Goal: Task Accomplishment & Management: Use online tool/utility

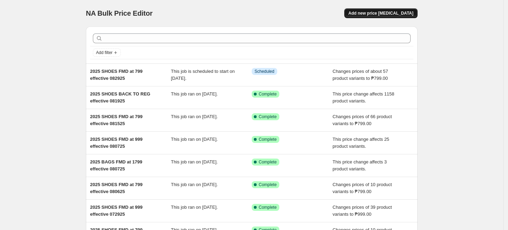
click at [379, 13] on span "Add new price [MEDICAL_DATA]" at bounding box center [380, 13] width 65 height 6
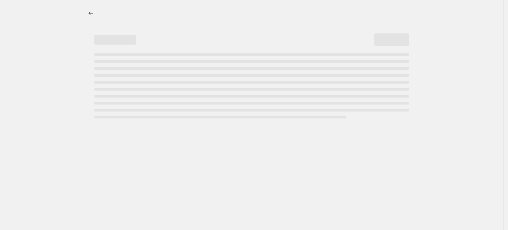
select select "percentage"
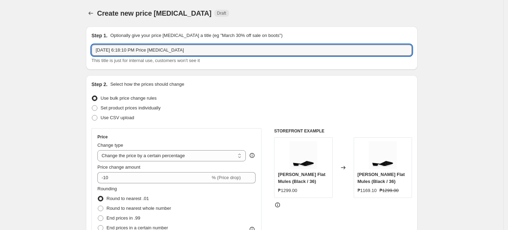
drag, startPoint x: 190, startPoint y: 47, endPoint x: 13, endPoint y: 47, distance: 177.3
type input "2025 SHOES at 10% off effective 082925"
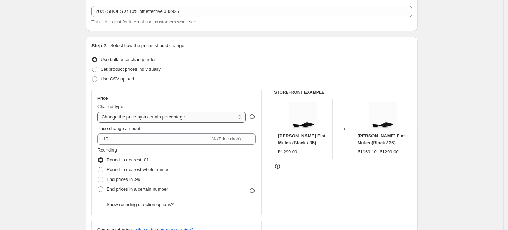
scroll to position [116, 0]
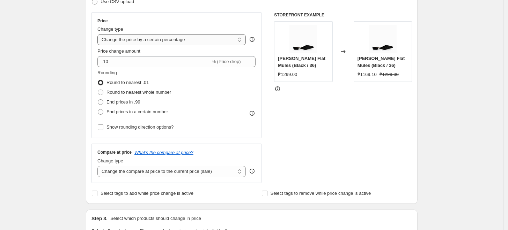
click at [133, 39] on select "Change the price to a certain amount Change the price by a certain amount Chang…" at bounding box center [171, 39] width 148 height 11
select select "pcap"
click at [99, 34] on select "Change the price to a certain amount Change the price by a certain amount Chang…" at bounding box center [171, 39] width 148 height 11
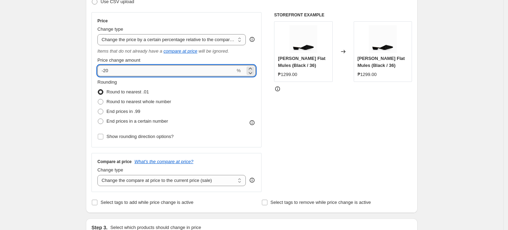
click at [128, 71] on input "-20" at bounding box center [166, 70] width 138 height 11
type input "-2"
type input "-10"
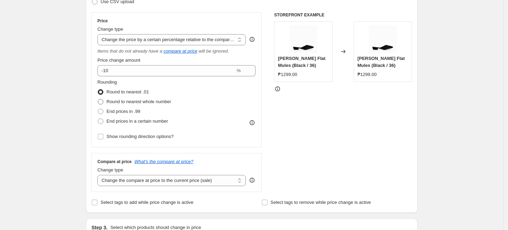
click at [106, 100] on label "Round to nearest whole number" at bounding box center [134, 102] width 74 height 10
click at [98, 99] on input "Round to nearest whole number" at bounding box center [98, 99] width 0 height 0
radio input "true"
click at [103, 136] on input "Show rounding direction options?" at bounding box center [101, 137] width 6 height 6
checkbox input "true"
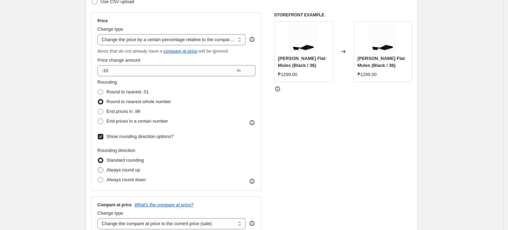
click at [120, 168] on span "Always round up" at bounding box center [123, 170] width 34 height 5
click at [98, 168] on input "Always round up" at bounding box center [98, 168] width 0 height 0
radio input "true"
click at [118, 170] on span "Always round up" at bounding box center [123, 170] width 34 height 5
click at [98, 168] on input "Always round up" at bounding box center [98, 168] width 0 height 0
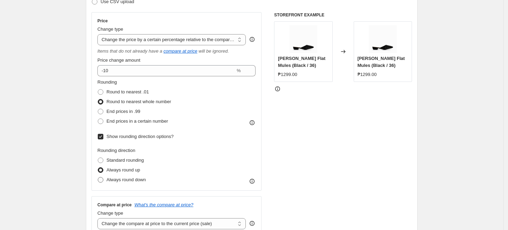
click at [114, 180] on span "Always round down" at bounding box center [125, 179] width 39 height 5
click at [98, 178] on input "Always round down" at bounding box center [98, 177] width 0 height 0
radio input "true"
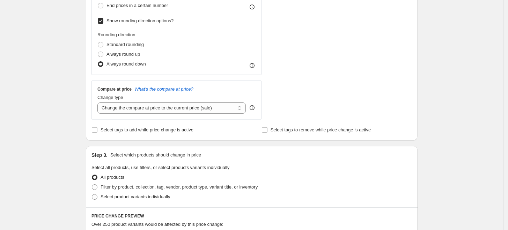
scroll to position [232, 0]
click at [168, 111] on select "Change the compare at price to the current price (sale) Change the compare at p…" at bounding box center [171, 107] width 148 height 11
select select "no_change"
click at [99, 102] on select "Change the compare at price to the current price (sale) Change the compare at p…" at bounding box center [171, 107] width 148 height 11
click at [42, 148] on div "Create new price [MEDICAL_DATA]. This page is ready Create new price [MEDICAL_D…" at bounding box center [251, 143] width 503 height 750
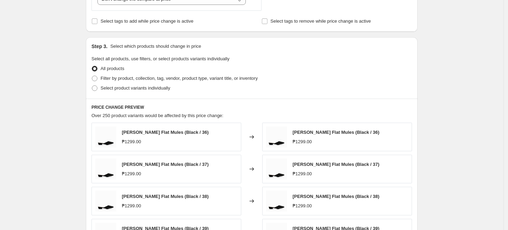
scroll to position [388, 0]
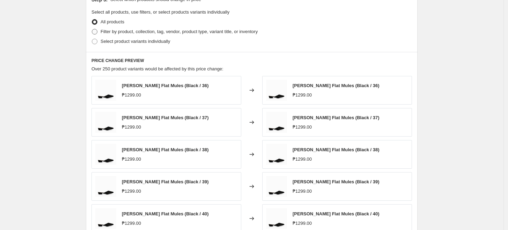
click at [118, 29] on span "Filter by product, collection, tag, vendor, product type, variant title, or inv…" at bounding box center [179, 31] width 157 height 5
click at [92, 29] on input "Filter by product, collection, tag, vendor, product type, variant title, or inv…" at bounding box center [92, 29] width 0 height 0
radio input "true"
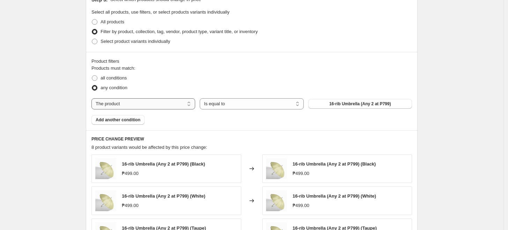
click at [123, 103] on select "The product The product's collection The product's tag The product's vendor The…" at bounding box center [143, 103] width 104 height 11
select select "tag"
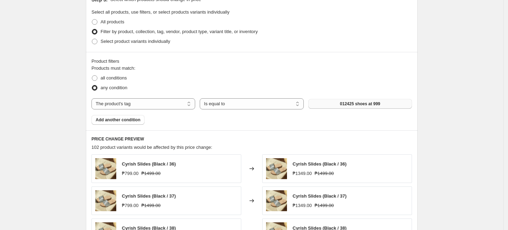
click at [332, 102] on button "012425 shoes at 999" at bounding box center [360, 104] width 104 height 10
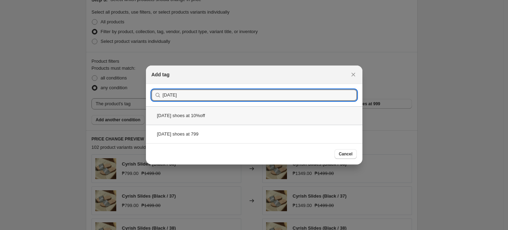
type input "[DATE]"
click at [228, 117] on div "[DATE] shoes at 10%off" at bounding box center [254, 115] width 216 height 18
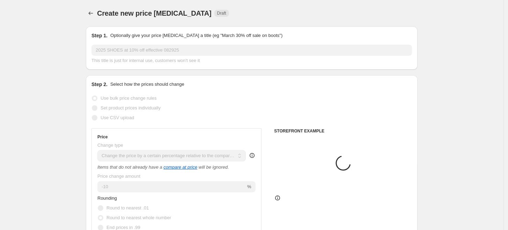
scroll to position [388, 0]
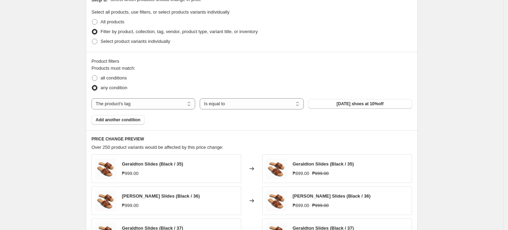
click at [47, 140] on div "Create new price [MEDICAL_DATA]. This page is ready Create new price [MEDICAL_D…" at bounding box center [251, 26] width 503 height 828
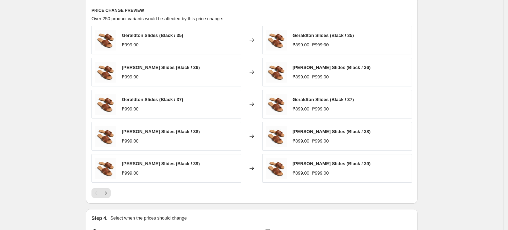
scroll to position [504, 0]
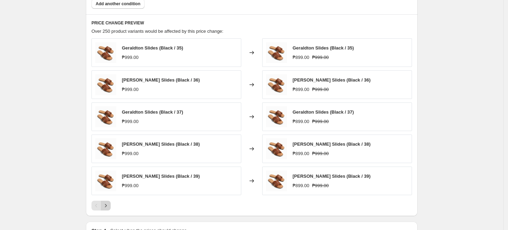
click at [106, 206] on icon "Next" at bounding box center [105, 205] width 7 height 7
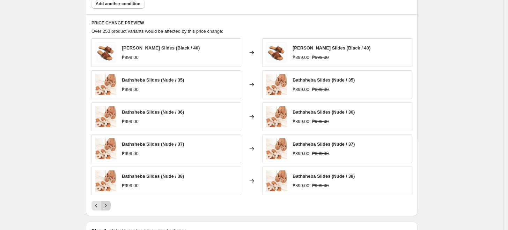
click at [106, 206] on icon "Next" at bounding box center [105, 205] width 7 height 7
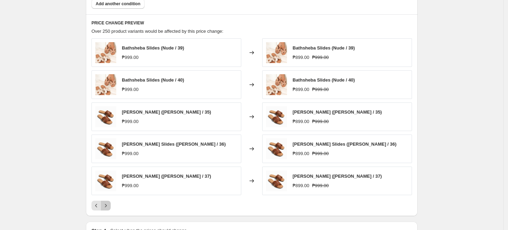
click at [106, 206] on icon "Next" at bounding box center [105, 205] width 7 height 7
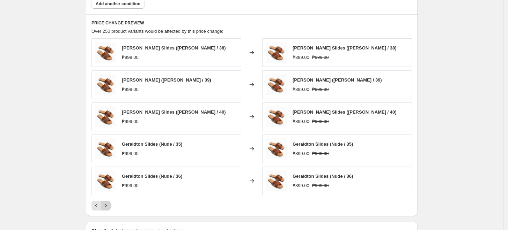
click at [106, 206] on icon "Next" at bounding box center [105, 205] width 7 height 7
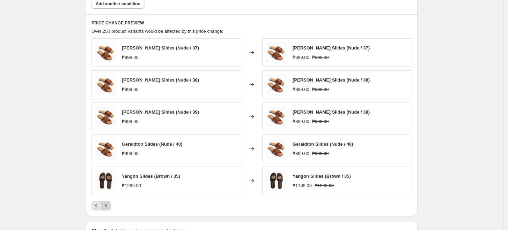
click at [106, 206] on icon "Next" at bounding box center [105, 205] width 7 height 7
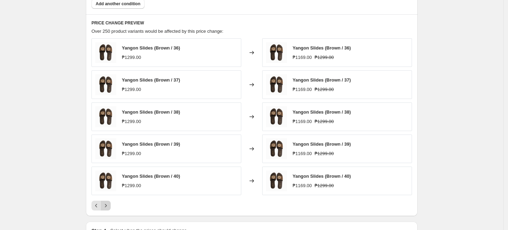
click at [106, 206] on icon "Next" at bounding box center [105, 205] width 7 height 7
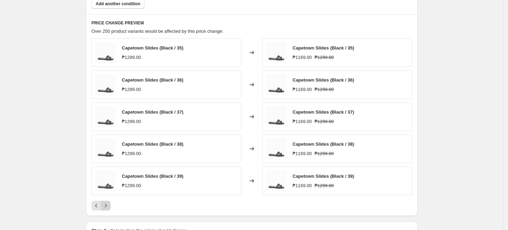
click at [106, 206] on icon "Next" at bounding box center [105, 205] width 7 height 7
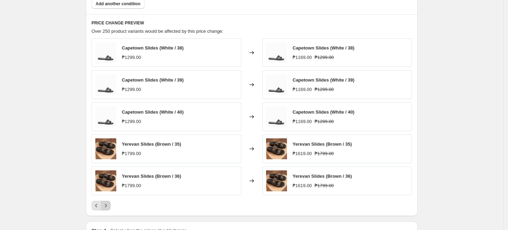
click at [106, 206] on icon "Next" at bounding box center [105, 205] width 7 height 7
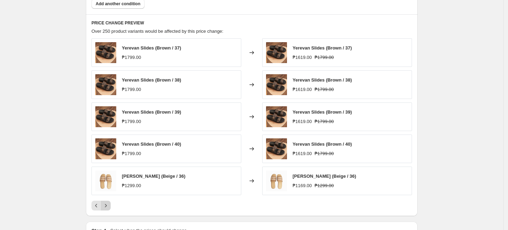
click at [106, 206] on icon "Next" at bounding box center [105, 205] width 7 height 7
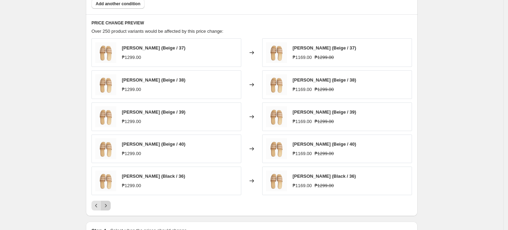
click at [106, 206] on icon "Next" at bounding box center [105, 205] width 7 height 7
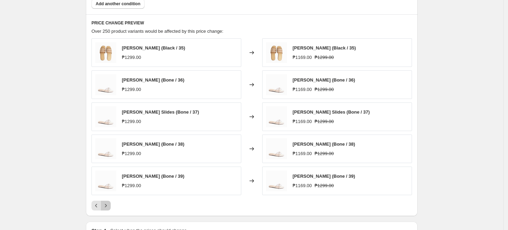
click at [106, 206] on icon "Next" at bounding box center [105, 205] width 7 height 7
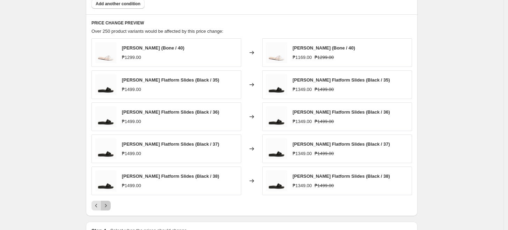
click at [106, 206] on icon "Next" at bounding box center [105, 205] width 7 height 7
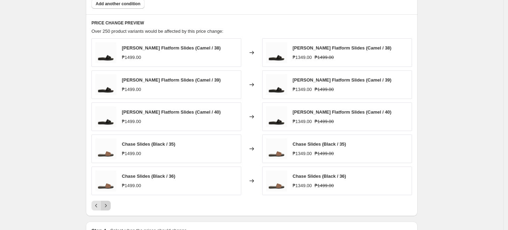
click at [106, 206] on icon "Next" at bounding box center [105, 205] width 7 height 7
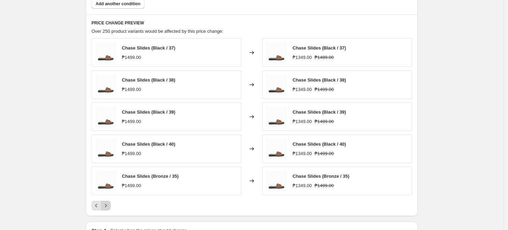
click at [106, 206] on icon "Next" at bounding box center [105, 205] width 7 height 7
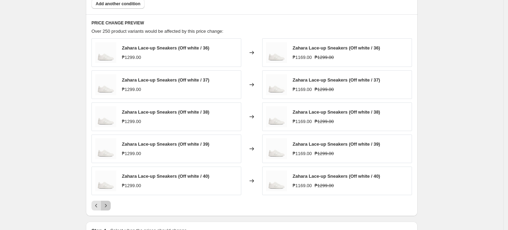
click at [106, 206] on icon "Next" at bounding box center [105, 205] width 7 height 7
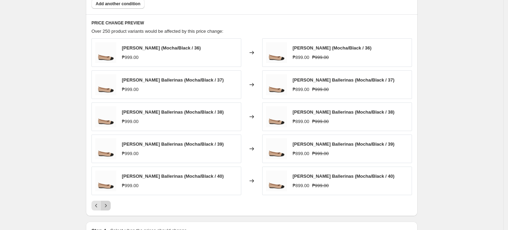
click at [106, 206] on icon "Next" at bounding box center [105, 205] width 7 height 7
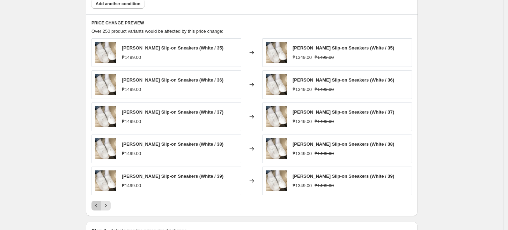
click at [97, 205] on icon "Previous" at bounding box center [96, 205] width 2 height 3
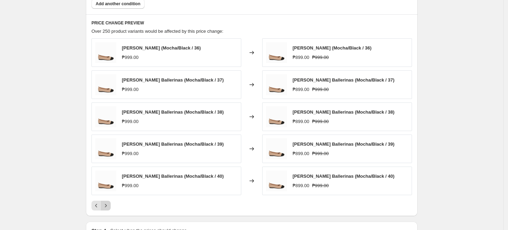
click at [109, 205] on icon "Next" at bounding box center [105, 205] width 7 height 7
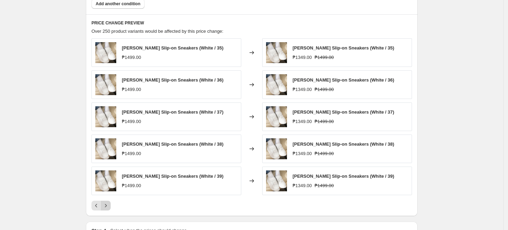
click at [109, 205] on icon "Next" at bounding box center [105, 205] width 7 height 7
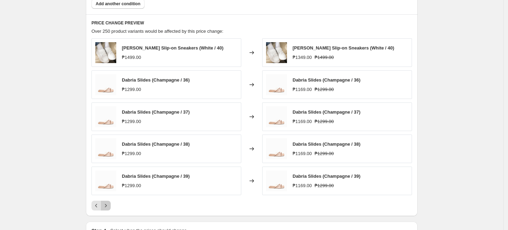
click at [109, 205] on icon "Next" at bounding box center [105, 205] width 7 height 7
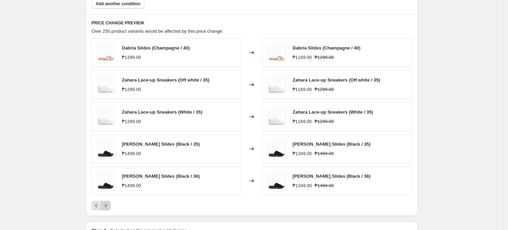
click at [109, 205] on icon "Next" at bounding box center [105, 205] width 7 height 7
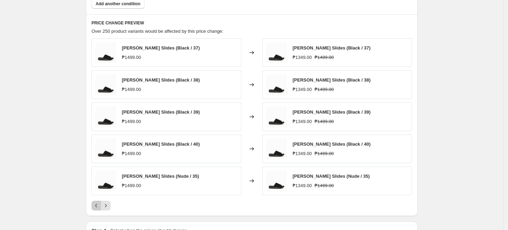
click at [95, 207] on icon "Previous" at bounding box center [96, 205] width 7 height 7
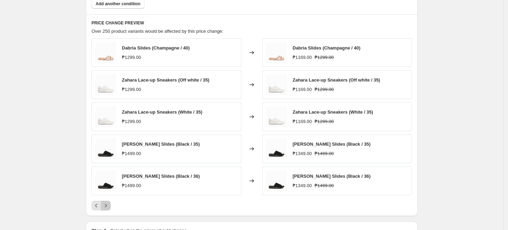
click at [109, 202] on button "Next" at bounding box center [106, 206] width 10 height 10
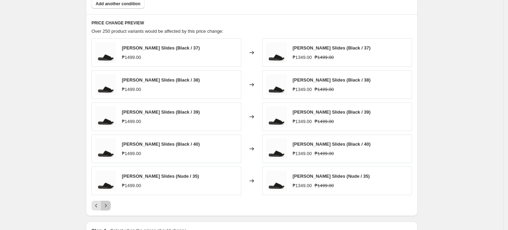
click at [109, 202] on button "Next" at bounding box center [106, 206] width 10 height 10
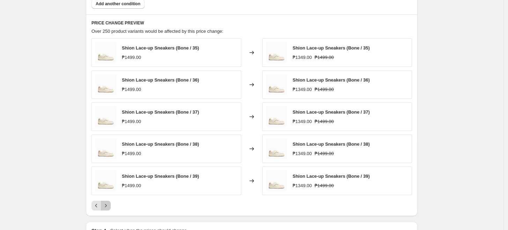
click at [109, 202] on button "Next" at bounding box center [106, 206] width 10 height 10
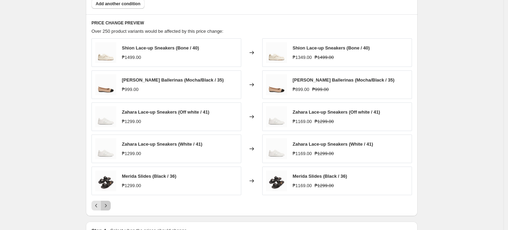
click at [109, 202] on button "Next" at bounding box center [106, 206] width 10 height 10
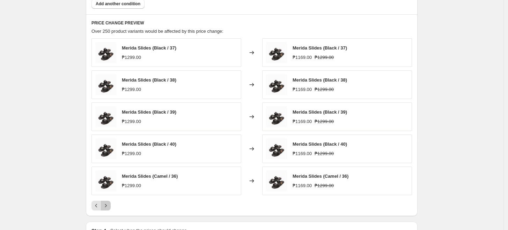
click at [109, 202] on button "Next" at bounding box center [106, 206] width 10 height 10
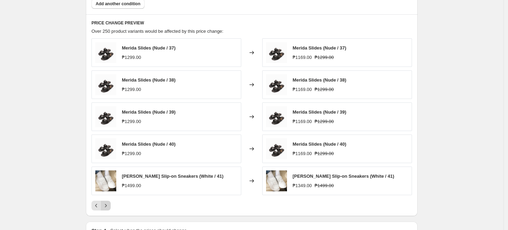
click at [109, 202] on button "Next" at bounding box center [106, 206] width 10 height 10
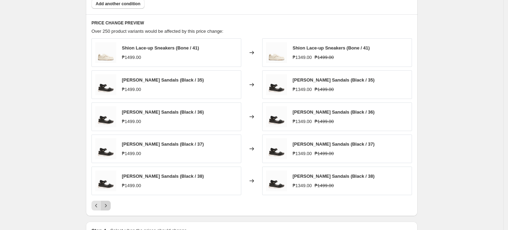
click at [109, 202] on button "Next" at bounding box center [106, 206] width 10 height 10
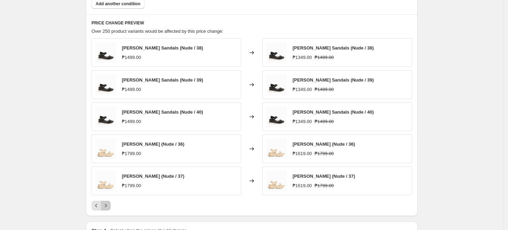
click at [109, 202] on button "Next" at bounding box center [106, 206] width 10 height 10
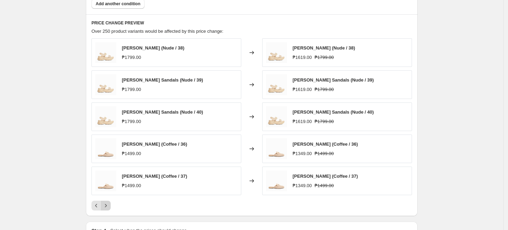
click at [109, 202] on button "Next" at bounding box center [106, 206] width 10 height 10
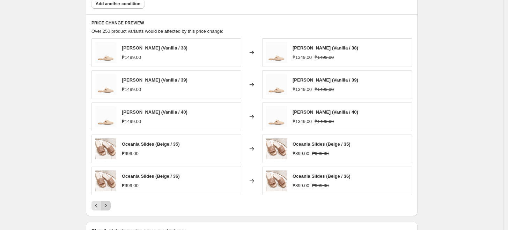
click at [109, 202] on button "Next" at bounding box center [106, 206] width 10 height 10
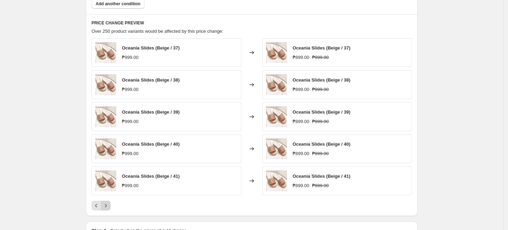
click at [109, 202] on button "Next" at bounding box center [106, 206] width 10 height 10
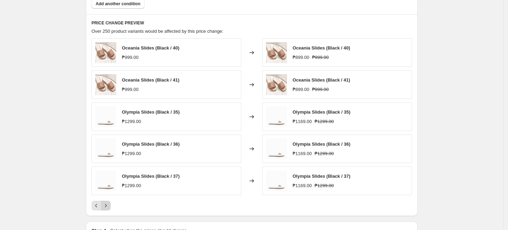
click at [109, 203] on icon "Next" at bounding box center [105, 205] width 7 height 7
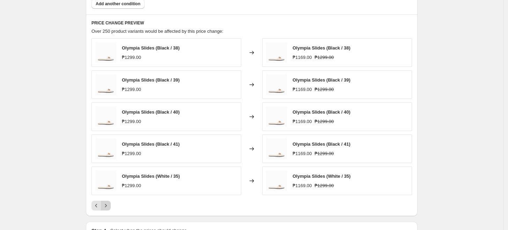
click at [107, 209] on icon "Next" at bounding box center [105, 205] width 7 height 7
click at [109, 205] on icon "Next" at bounding box center [105, 205] width 7 height 7
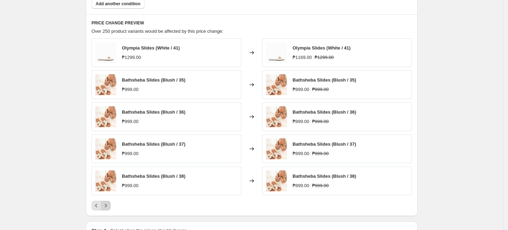
click at [109, 203] on icon "Next" at bounding box center [105, 205] width 7 height 7
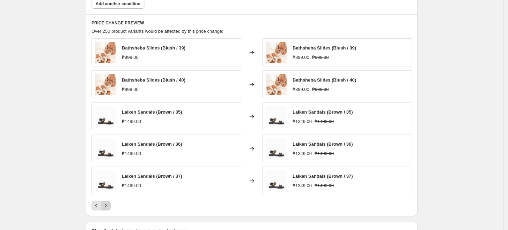
click at [109, 204] on icon "Next" at bounding box center [105, 205] width 7 height 7
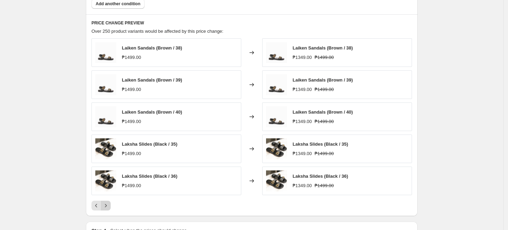
click at [109, 203] on icon "Next" at bounding box center [105, 205] width 7 height 7
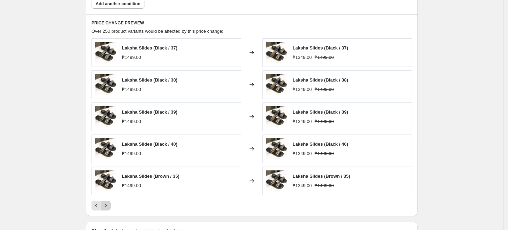
click at [109, 203] on icon "Next" at bounding box center [105, 205] width 7 height 7
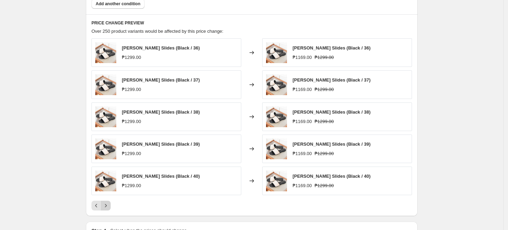
click at [109, 203] on icon "Next" at bounding box center [105, 205] width 7 height 7
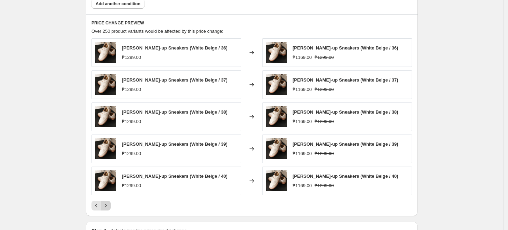
click at [109, 203] on icon "Next" at bounding box center [105, 205] width 7 height 7
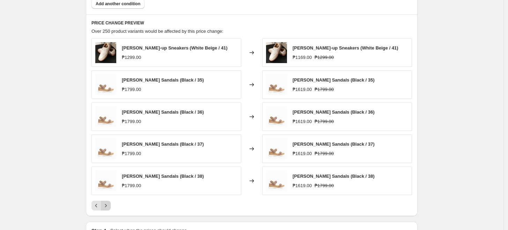
click at [109, 203] on icon "Next" at bounding box center [105, 205] width 7 height 7
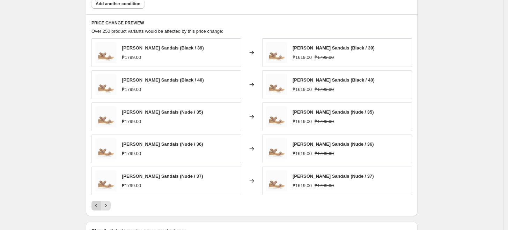
click at [100, 204] on icon "Previous" at bounding box center [96, 205] width 7 height 7
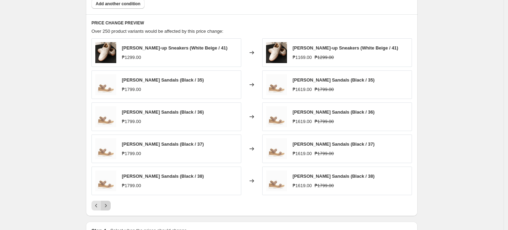
click at [109, 204] on icon "Next" at bounding box center [105, 205] width 7 height 7
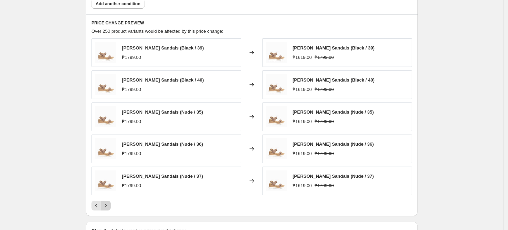
click at [109, 204] on icon "Next" at bounding box center [105, 205] width 7 height 7
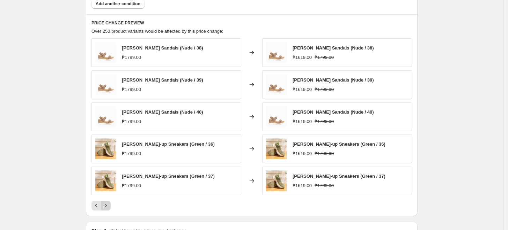
click at [109, 204] on icon "Next" at bounding box center [105, 205] width 7 height 7
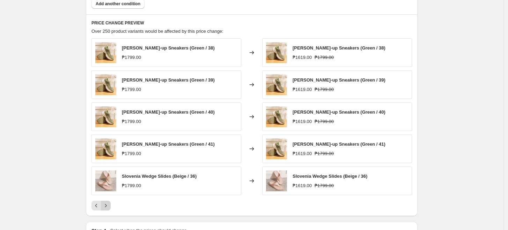
click at [109, 204] on icon "Next" at bounding box center [105, 205] width 7 height 7
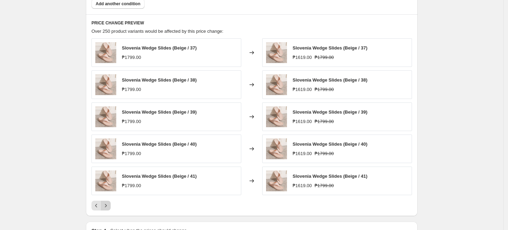
click at [109, 204] on icon "Next" at bounding box center [105, 205] width 7 height 7
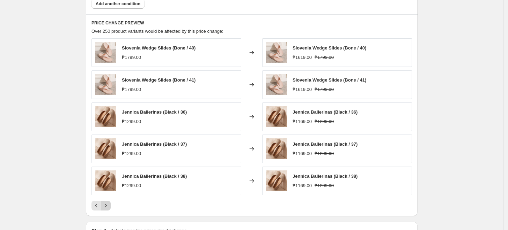
click at [109, 204] on icon "Next" at bounding box center [105, 205] width 7 height 7
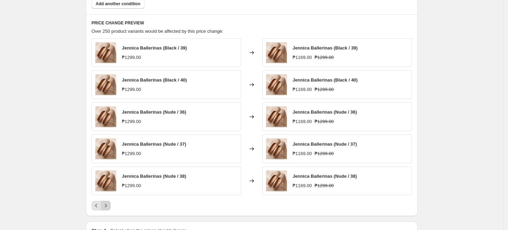
click at [109, 204] on icon "Next" at bounding box center [105, 205] width 7 height 7
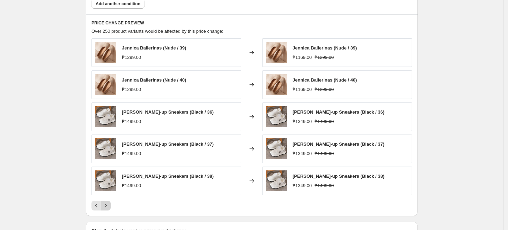
click at [109, 204] on icon "Next" at bounding box center [105, 205] width 7 height 7
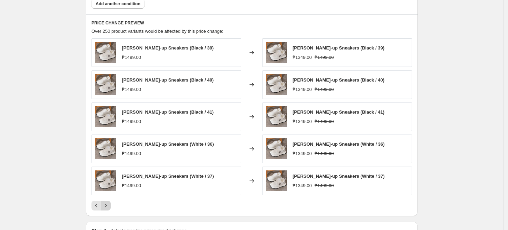
click at [109, 204] on icon "Next" at bounding box center [105, 205] width 7 height 7
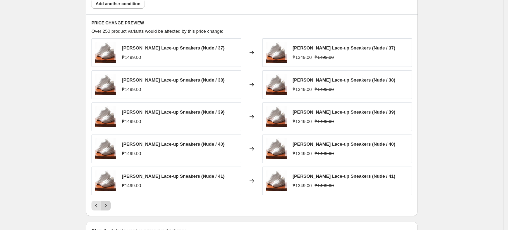
click at [109, 204] on icon "Next" at bounding box center [105, 205] width 7 height 7
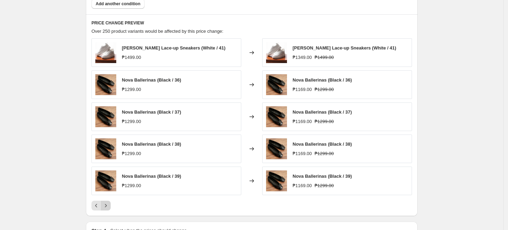
click at [109, 204] on icon "Next" at bounding box center [105, 205] width 7 height 7
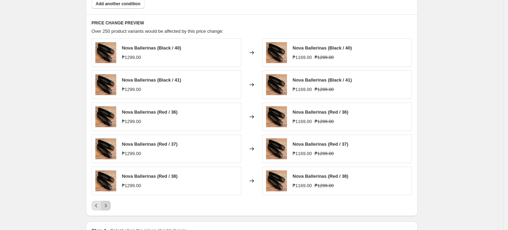
click at [109, 204] on icon "Next" at bounding box center [105, 205] width 7 height 7
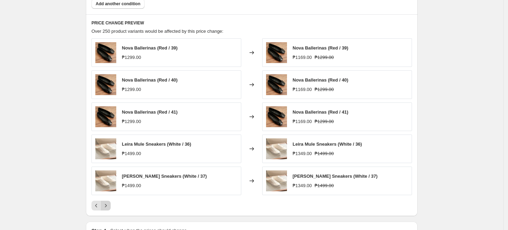
click at [109, 204] on icon "Next" at bounding box center [105, 205] width 7 height 7
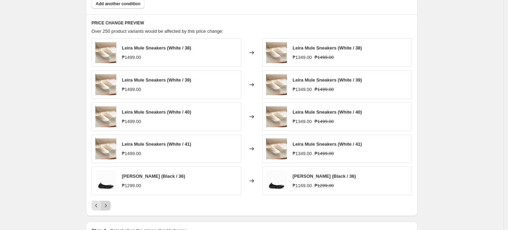
click at [109, 204] on icon "Next" at bounding box center [105, 205] width 7 height 7
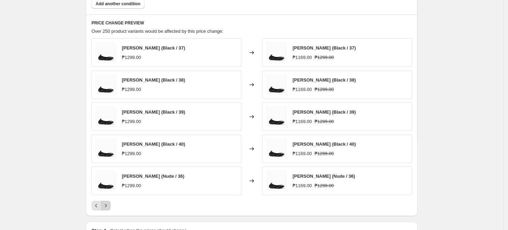
click at [109, 204] on icon "Next" at bounding box center [105, 205] width 7 height 7
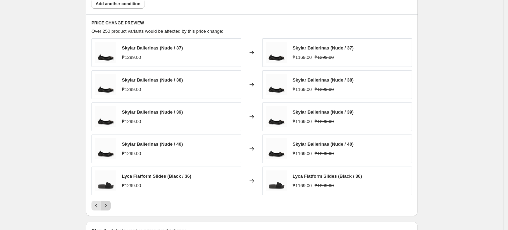
click at [109, 204] on icon "Next" at bounding box center [105, 205] width 7 height 7
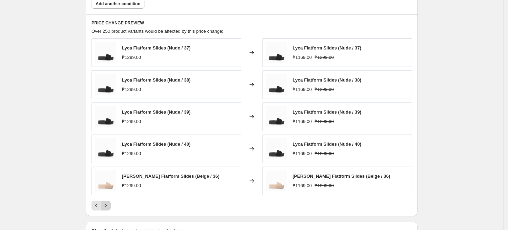
click at [109, 204] on icon "Next" at bounding box center [105, 205] width 7 height 7
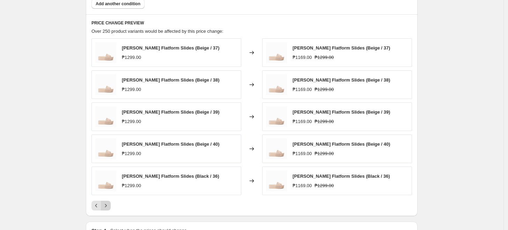
click at [109, 204] on icon "Next" at bounding box center [105, 205] width 7 height 7
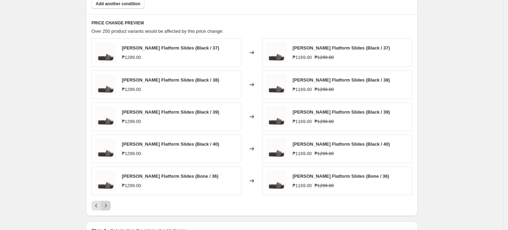
click at [109, 204] on icon "Next" at bounding box center [105, 205] width 7 height 7
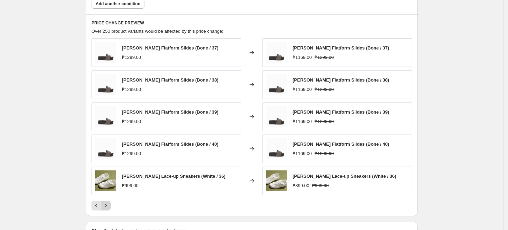
click at [109, 204] on icon "Next" at bounding box center [105, 205] width 7 height 7
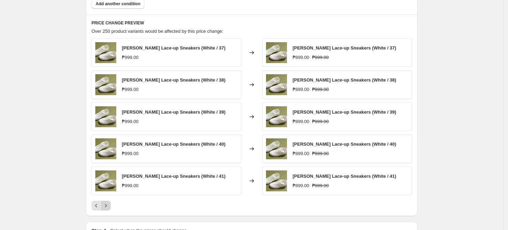
click at [109, 204] on icon "Next" at bounding box center [105, 205] width 7 height 7
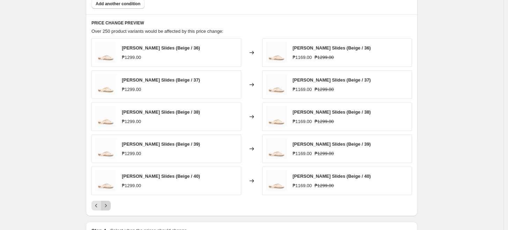
click at [109, 204] on icon "Next" at bounding box center [105, 205] width 7 height 7
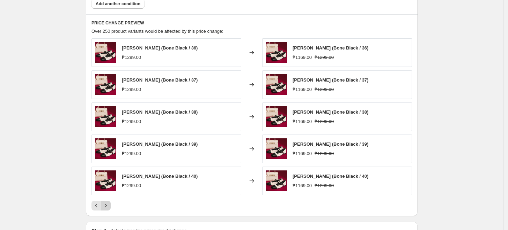
click at [109, 204] on icon "Next" at bounding box center [105, 205] width 7 height 7
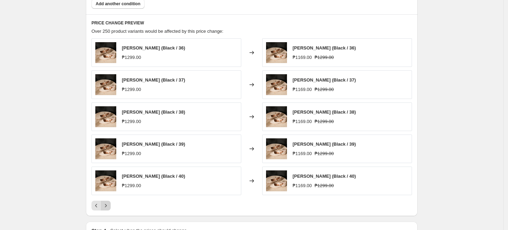
click at [109, 204] on icon "Next" at bounding box center [105, 205] width 7 height 7
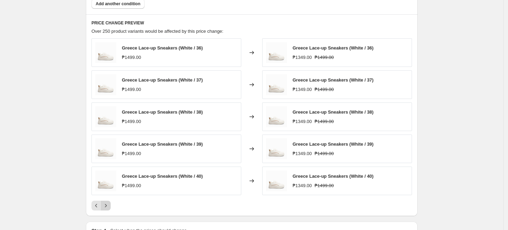
click at [109, 204] on icon "Next" at bounding box center [105, 205] width 7 height 7
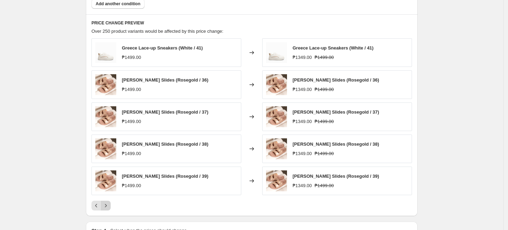
click at [109, 204] on icon "Next" at bounding box center [105, 205] width 7 height 7
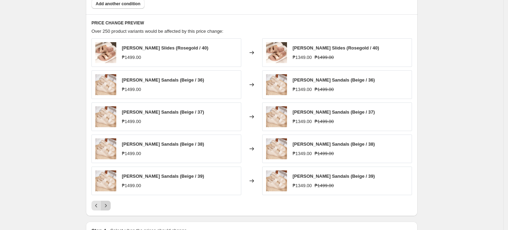
click at [109, 204] on icon "Next" at bounding box center [105, 205] width 7 height 7
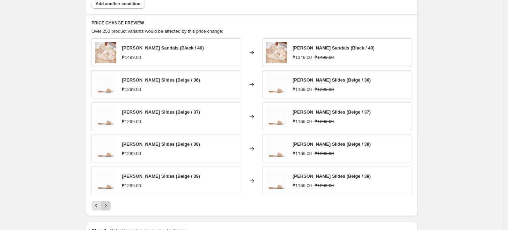
click at [109, 204] on icon "Next" at bounding box center [105, 205] width 7 height 7
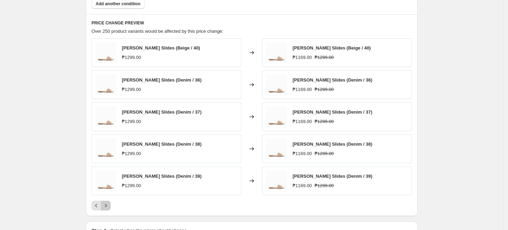
click at [109, 204] on icon "Next" at bounding box center [105, 205] width 7 height 7
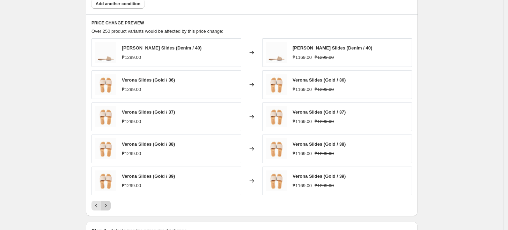
click at [108, 202] on button "Next" at bounding box center [106, 206] width 10 height 10
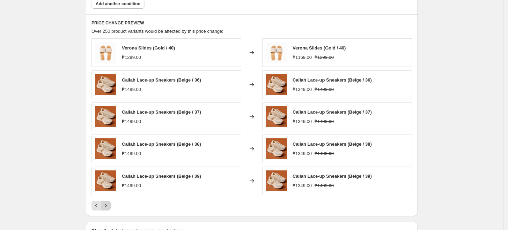
click at [108, 202] on button "Next" at bounding box center [106, 206] width 10 height 10
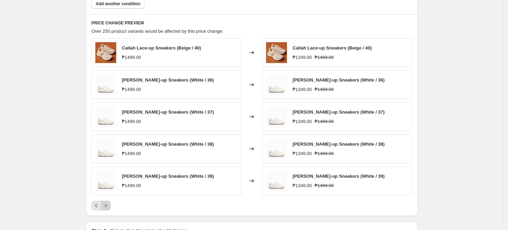
click at [108, 202] on button "Next" at bounding box center [106, 206] width 10 height 10
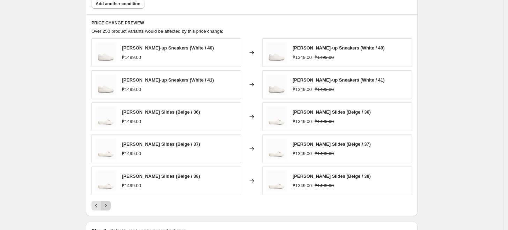
click at [108, 202] on button "Next" at bounding box center [106, 206] width 10 height 10
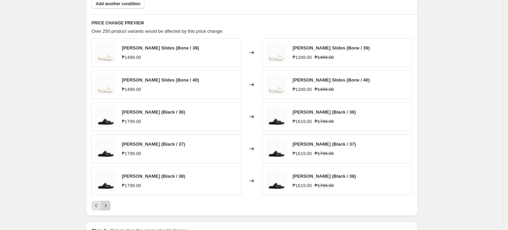
click at [108, 202] on button "Next" at bounding box center [106, 206] width 10 height 10
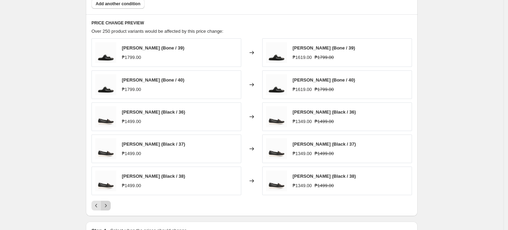
click at [108, 202] on button "Next" at bounding box center [106, 206] width 10 height 10
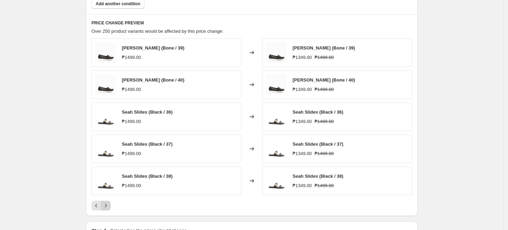
click at [108, 202] on button "Next" at bounding box center [106, 206] width 10 height 10
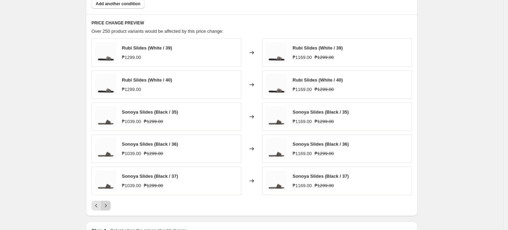
click at [108, 202] on button "Next" at bounding box center [106, 206] width 10 height 10
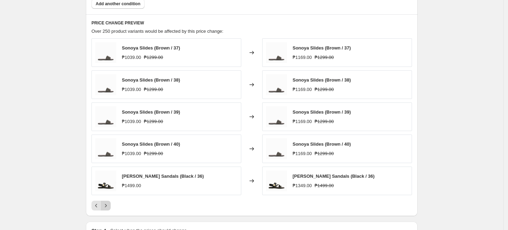
click at [108, 202] on button "Next" at bounding box center [106, 206] width 10 height 10
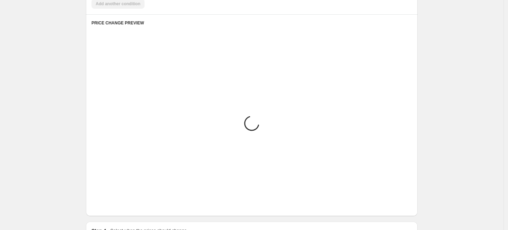
click at [108, 202] on button "Next" at bounding box center [106, 206] width 10 height 10
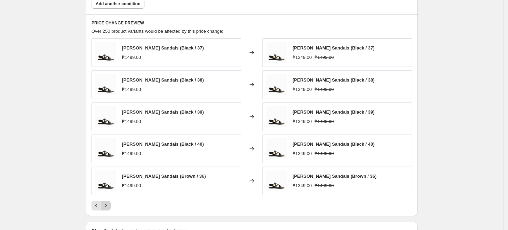
click at [108, 202] on button "Next" at bounding box center [106, 206] width 10 height 10
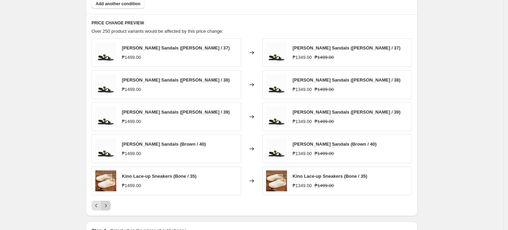
click at [108, 202] on button "Next" at bounding box center [106, 206] width 10 height 10
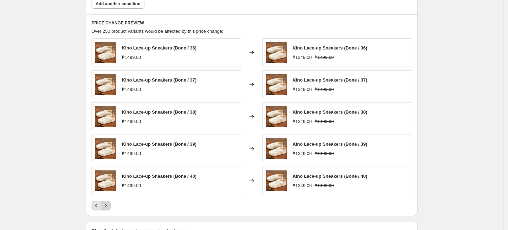
click at [108, 202] on button "Next" at bounding box center [106, 206] width 10 height 10
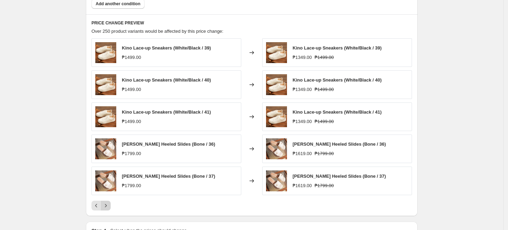
click at [108, 202] on button "Next" at bounding box center [106, 206] width 10 height 10
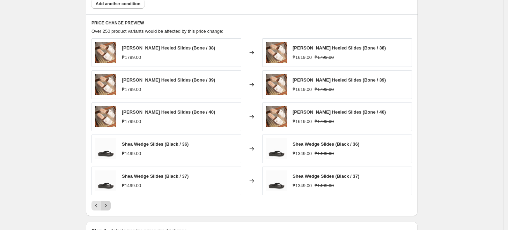
click at [108, 202] on button "Next" at bounding box center [106, 206] width 10 height 10
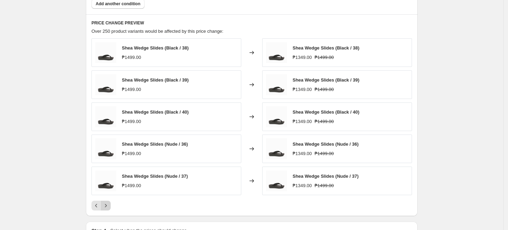
click at [108, 202] on button "Next" at bounding box center [106, 206] width 10 height 10
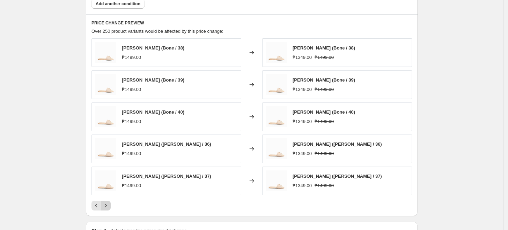
click at [108, 202] on button "Next" at bounding box center [106, 206] width 10 height 10
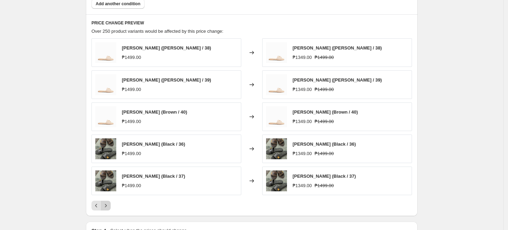
click at [108, 202] on button "Next" at bounding box center [106, 206] width 10 height 10
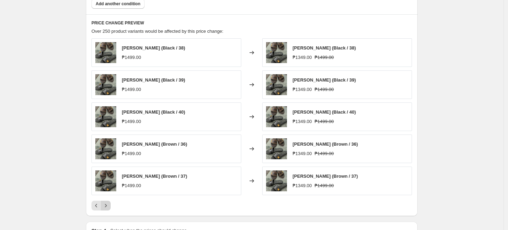
click at [108, 202] on button "Next" at bounding box center [106, 206] width 10 height 10
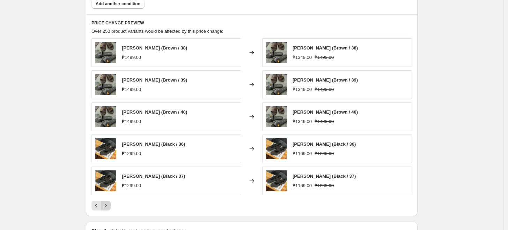
click at [108, 202] on button "Next" at bounding box center [106, 206] width 10 height 10
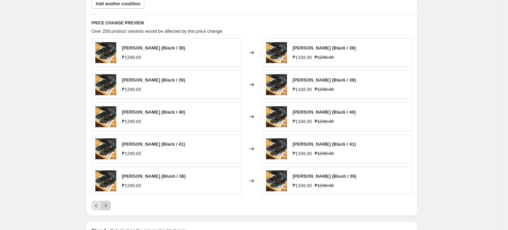
click at [108, 202] on button "Next" at bounding box center [106, 206] width 10 height 10
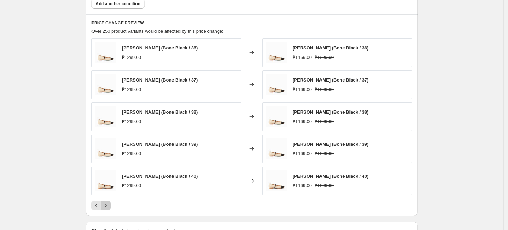
click at [108, 202] on button "Next" at bounding box center [106, 206] width 10 height 10
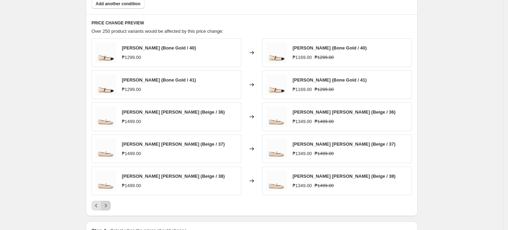
click at [108, 202] on button "Next" at bounding box center [106, 206] width 10 height 10
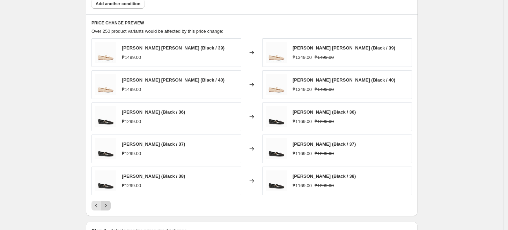
click at [108, 202] on button "Next" at bounding box center [106, 206] width 10 height 10
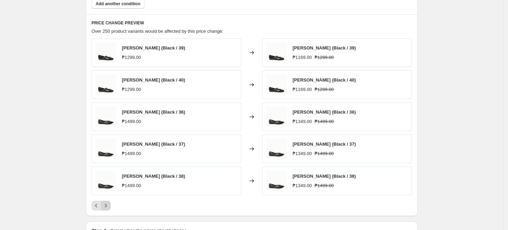
click at [108, 202] on button "Next" at bounding box center [106, 206] width 10 height 10
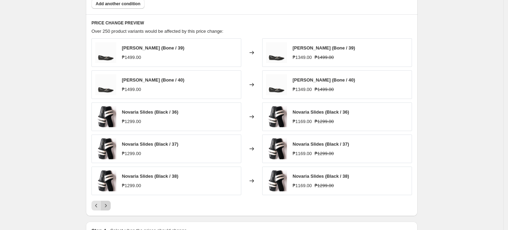
click at [108, 202] on button "Next" at bounding box center [106, 206] width 10 height 10
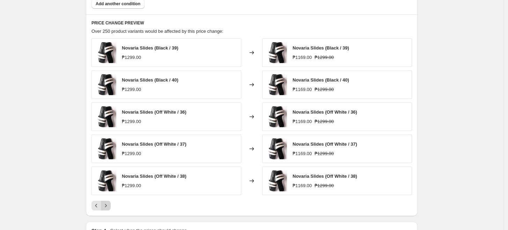
click at [108, 202] on button "Next" at bounding box center [106, 206] width 10 height 10
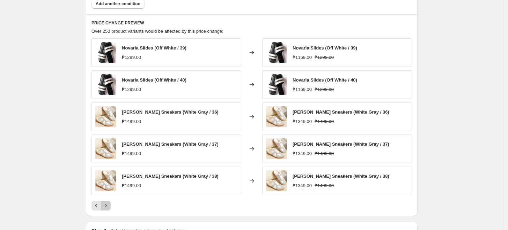
click at [108, 202] on button "Next" at bounding box center [106, 206] width 10 height 10
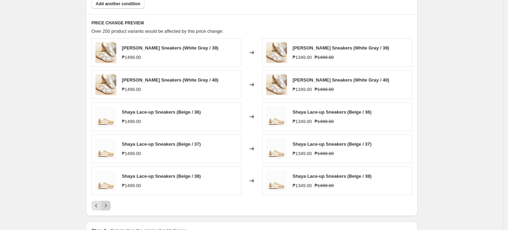
click at [108, 202] on button "Next" at bounding box center [106, 206] width 10 height 10
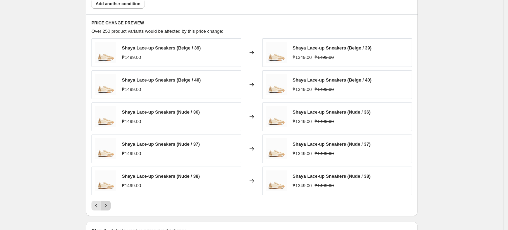
click at [108, 202] on button "Next" at bounding box center [106, 206] width 10 height 10
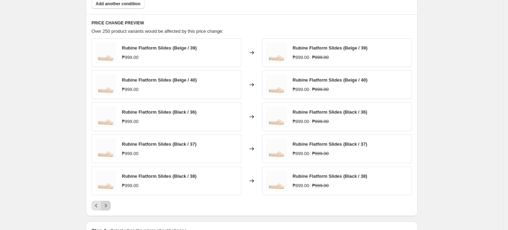
click at [108, 202] on button "Next" at bounding box center [106, 206] width 10 height 10
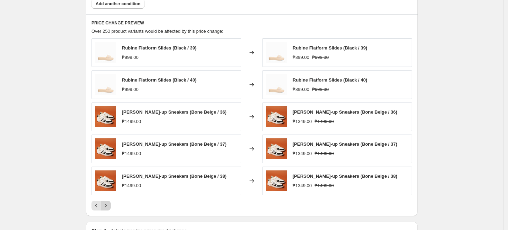
click at [108, 203] on icon "Next" at bounding box center [105, 205] width 7 height 7
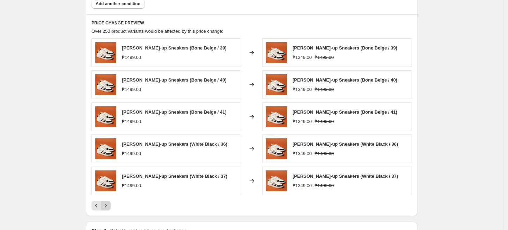
click at [108, 203] on icon "Next" at bounding box center [105, 205] width 7 height 7
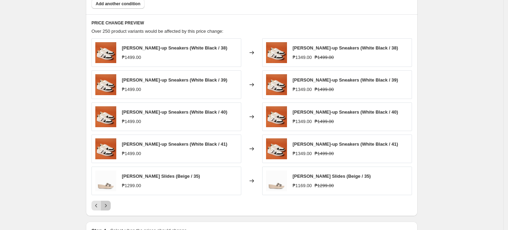
click at [109, 204] on icon "Next" at bounding box center [105, 205] width 7 height 7
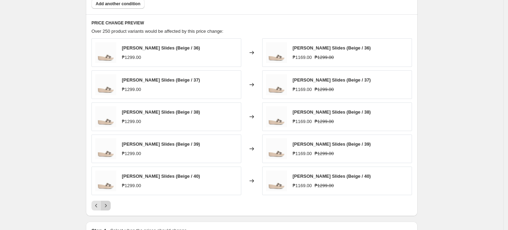
click at [109, 204] on icon "Next" at bounding box center [105, 205] width 7 height 7
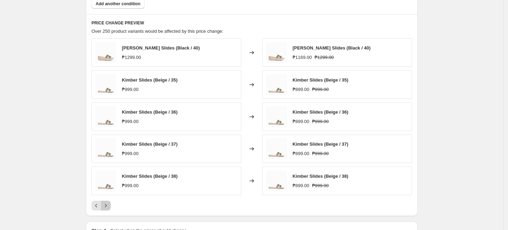
click at [109, 204] on icon "Next" at bounding box center [105, 205] width 7 height 7
click at [109, 206] on icon "Next" at bounding box center [105, 205] width 7 height 7
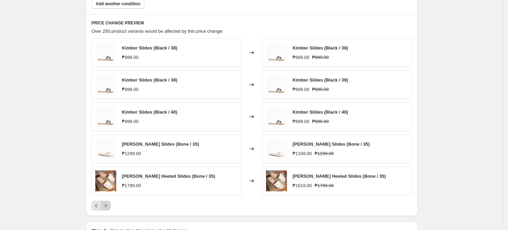
click at [109, 206] on icon "Next" at bounding box center [105, 205] width 7 height 7
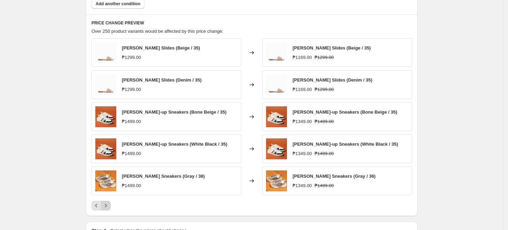
click at [109, 206] on icon "Next" at bounding box center [105, 205] width 7 height 7
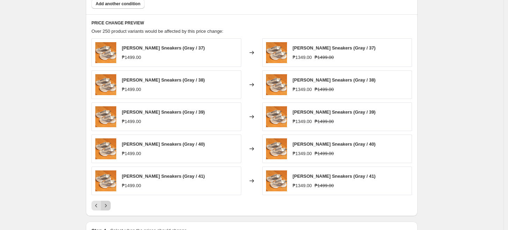
click at [109, 206] on icon "Next" at bounding box center [105, 205] width 7 height 7
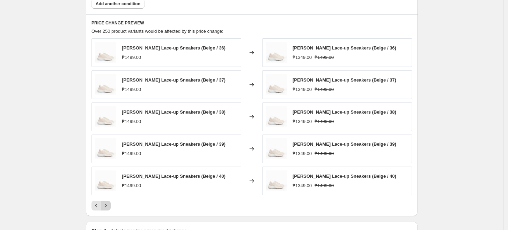
click at [109, 206] on icon "Next" at bounding box center [105, 205] width 7 height 7
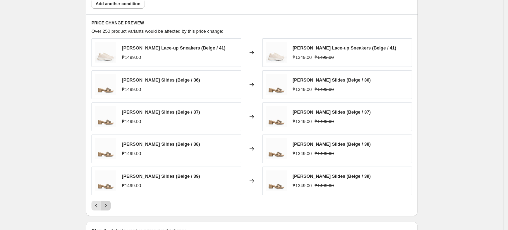
click at [109, 206] on icon "Next" at bounding box center [105, 205] width 7 height 7
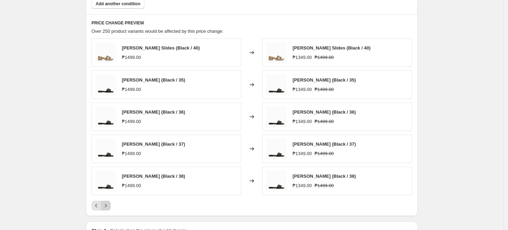
click at [109, 206] on icon "Next" at bounding box center [105, 205] width 7 height 7
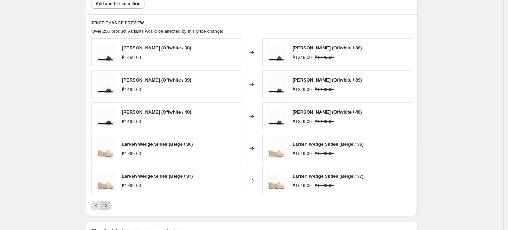
click at [109, 206] on icon "Next" at bounding box center [105, 205] width 7 height 7
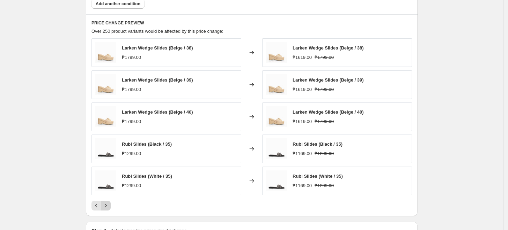
click at [109, 206] on icon "Next" at bounding box center [105, 205] width 7 height 7
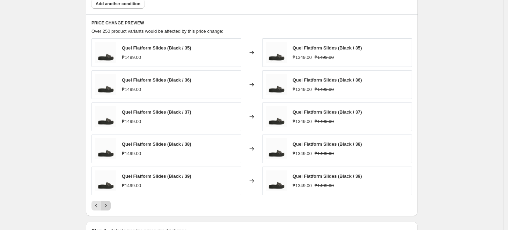
click at [109, 206] on icon "Next" at bounding box center [105, 205] width 7 height 7
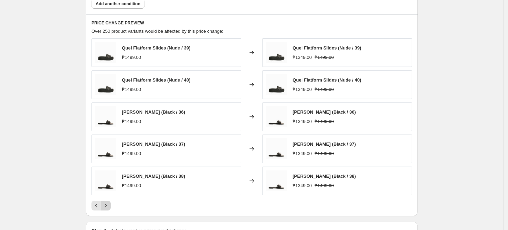
click at [109, 206] on icon "Next" at bounding box center [105, 205] width 7 height 7
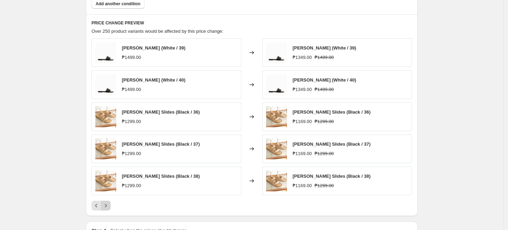
click at [109, 206] on icon "Next" at bounding box center [105, 205] width 7 height 7
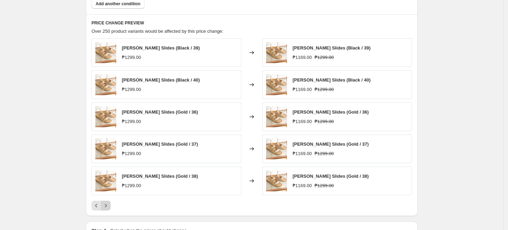
click at [109, 206] on icon "Next" at bounding box center [105, 205] width 7 height 7
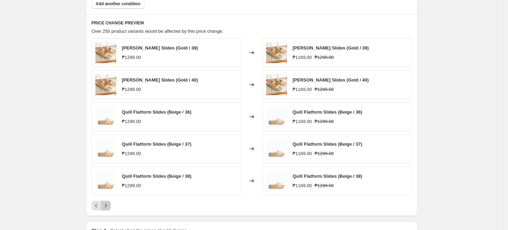
click at [109, 206] on icon "Next" at bounding box center [105, 205] width 7 height 7
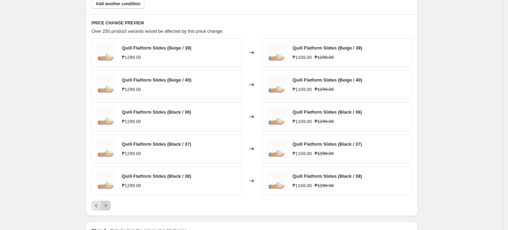
click at [109, 206] on icon "Next" at bounding box center [105, 205] width 7 height 7
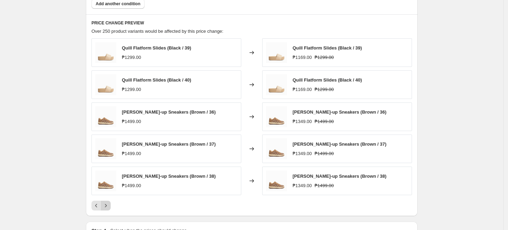
click at [109, 206] on icon "Next" at bounding box center [105, 205] width 7 height 7
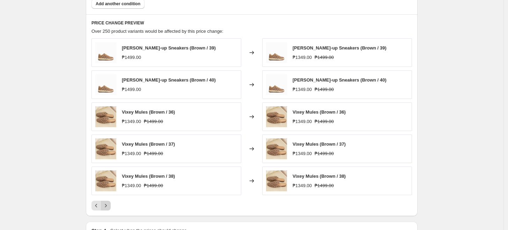
click at [109, 206] on icon "Next" at bounding box center [105, 205] width 7 height 7
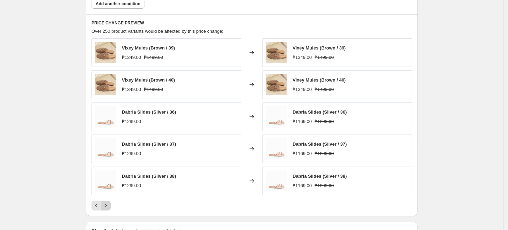
click at [109, 206] on icon "Next" at bounding box center [105, 205] width 7 height 7
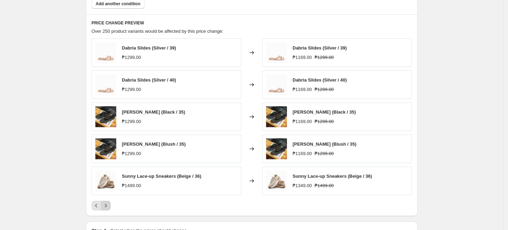
click at [109, 206] on icon "Next" at bounding box center [105, 205] width 7 height 7
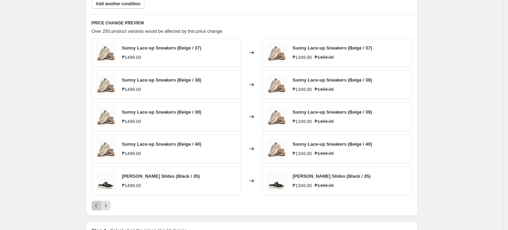
click at [95, 209] on icon "Previous" at bounding box center [96, 205] width 7 height 7
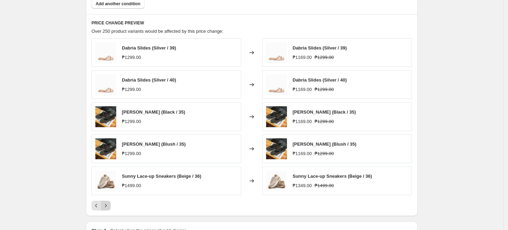
click at [104, 207] on icon "Next" at bounding box center [105, 205] width 7 height 7
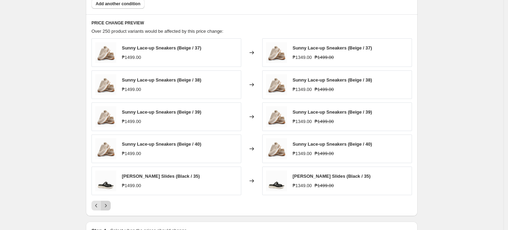
click at [104, 207] on icon "Next" at bounding box center [105, 205] width 7 height 7
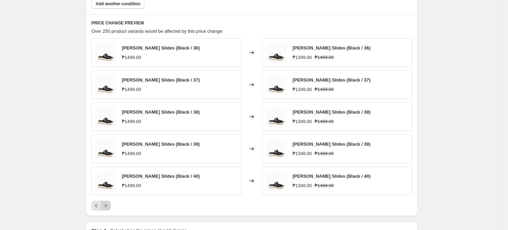
click at [104, 207] on icon "Next" at bounding box center [105, 205] width 7 height 7
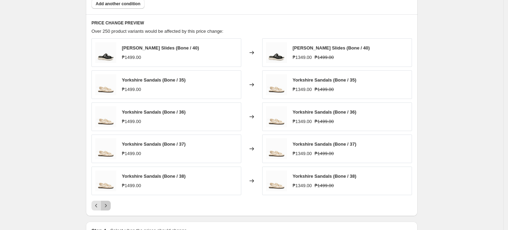
click at [104, 207] on icon "Next" at bounding box center [105, 205] width 7 height 7
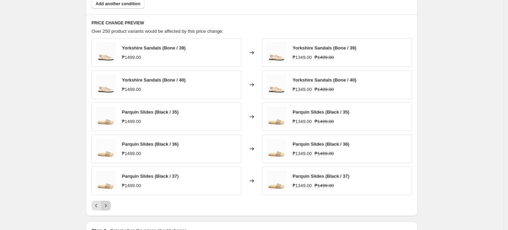
click at [104, 207] on icon "Next" at bounding box center [105, 205] width 7 height 7
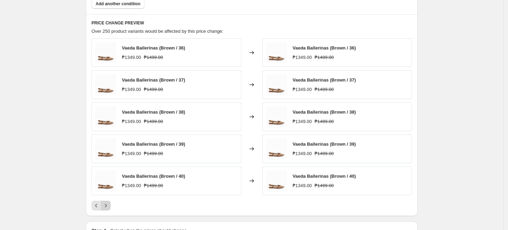
click at [105, 208] on icon "Next" at bounding box center [105, 205] width 7 height 7
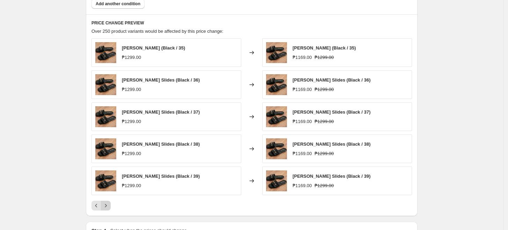
click at [105, 208] on icon "Next" at bounding box center [105, 205] width 7 height 7
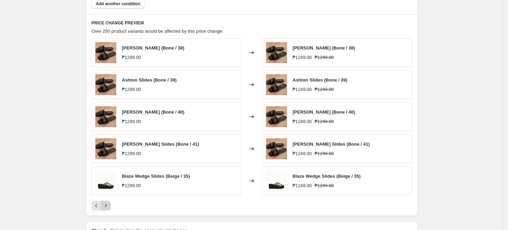
click at [105, 208] on icon "Next" at bounding box center [105, 205] width 7 height 7
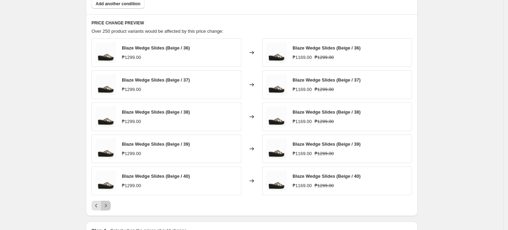
click at [105, 208] on icon "Next" at bounding box center [105, 205] width 7 height 7
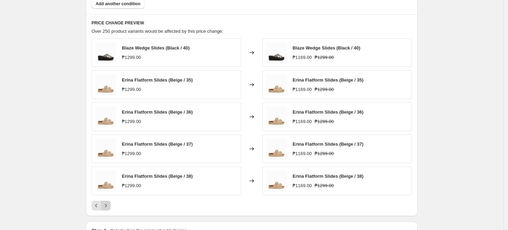
click at [105, 208] on icon "Next" at bounding box center [105, 205] width 7 height 7
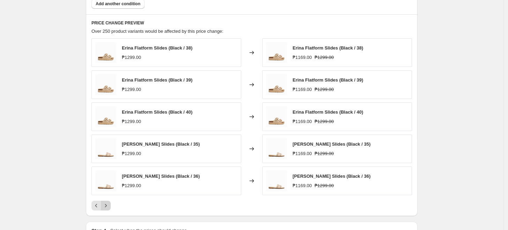
click at [105, 207] on icon "Next" at bounding box center [105, 205] width 7 height 7
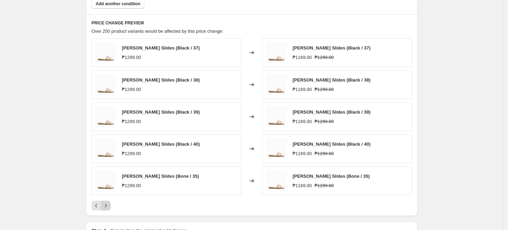
click at [105, 207] on icon "Next" at bounding box center [105, 205] width 7 height 7
click at [105, 208] on icon "Next" at bounding box center [105, 205] width 7 height 7
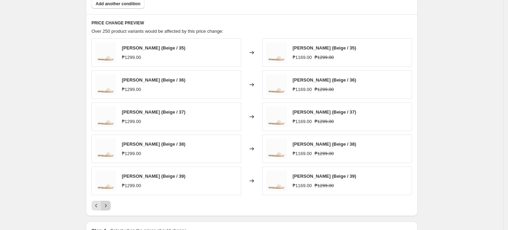
click at [105, 208] on icon "Next" at bounding box center [105, 205] width 7 height 7
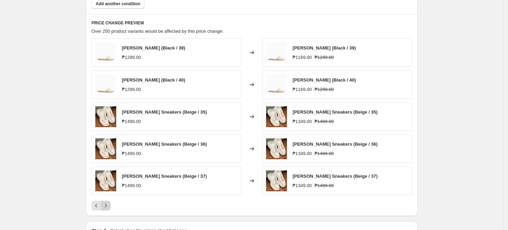
click at [105, 208] on icon "Next" at bounding box center [105, 205] width 7 height 7
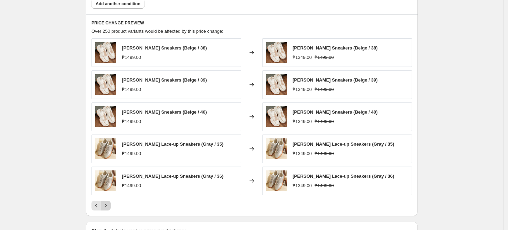
click at [105, 208] on icon "Next" at bounding box center [105, 205] width 7 height 7
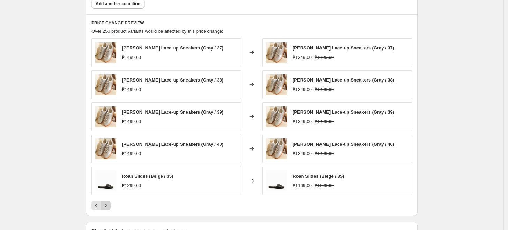
click at [105, 208] on icon "Next" at bounding box center [105, 205] width 7 height 7
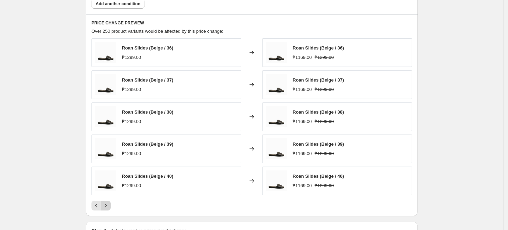
click at [105, 208] on icon "Next" at bounding box center [105, 205] width 7 height 7
click at [104, 209] on icon "Next" at bounding box center [105, 205] width 7 height 7
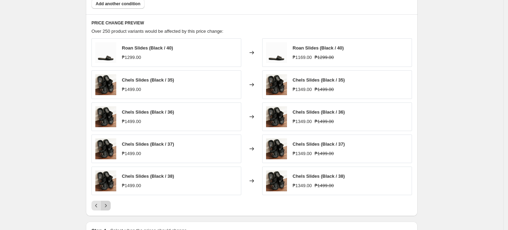
click at [103, 209] on button "Next" at bounding box center [106, 206] width 10 height 10
click at [103, 210] on button "Next" at bounding box center [106, 206] width 10 height 10
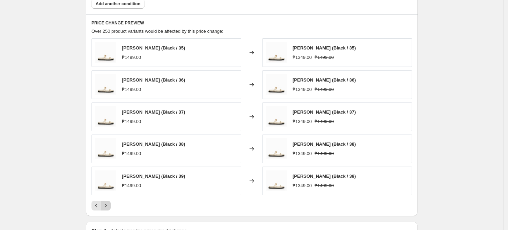
click at [103, 210] on button "Next" at bounding box center [106, 206] width 10 height 10
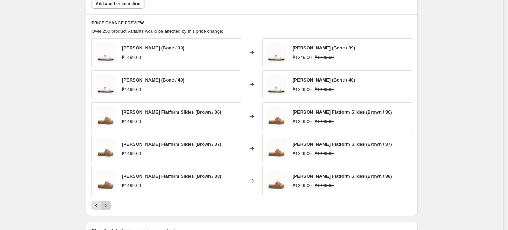
click at [103, 210] on button "Next" at bounding box center [106, 206] width 10 height 10
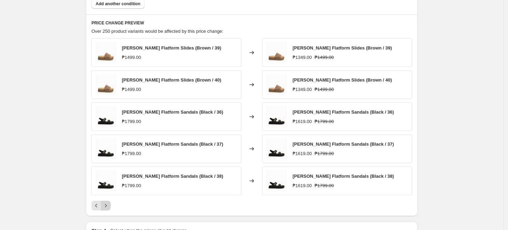
click at [103, 210] on button "Next" at bounding box center [106, 206] width 10 height 10
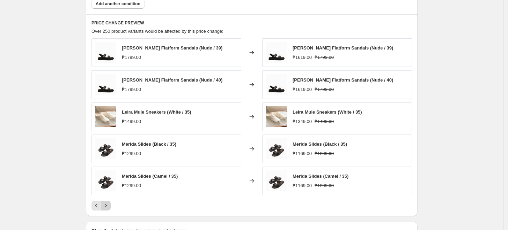
click at [103, 210] on button "Next" at bounding box center [106, 206] width 10 height 10
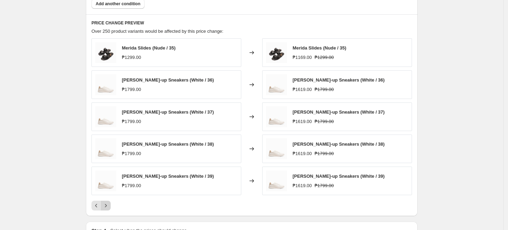
click at [103, 210] on button "Next" at bounding box center [106, 206] width 10 height 10
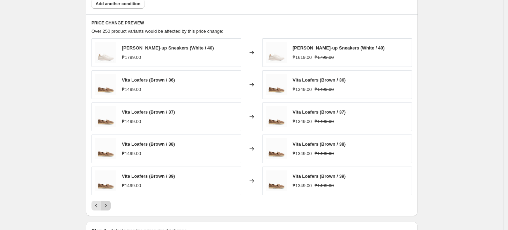
click at [103, 210] on button "Next" at bounding box center [106, 206] width 10 height 10
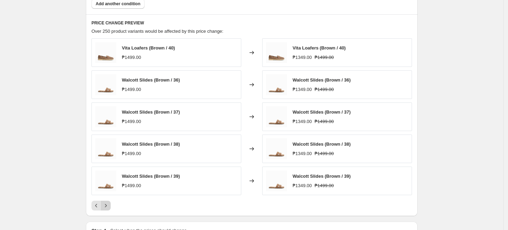
click at [103, 210] on button "Next" at bounding box center [106, 206] width 10 height 10
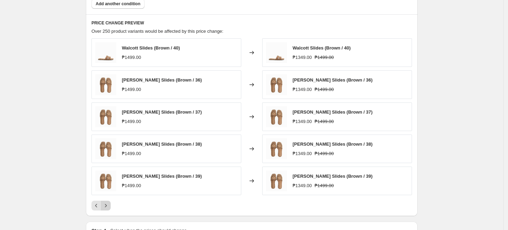
click at [103, 210] on button "Next" at bounding box center [106, 206] width 10 height 10
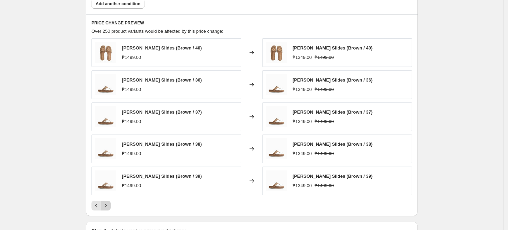
click at [103, 210] on button "Next" at bounding box center [106, 206] width 10 height 10
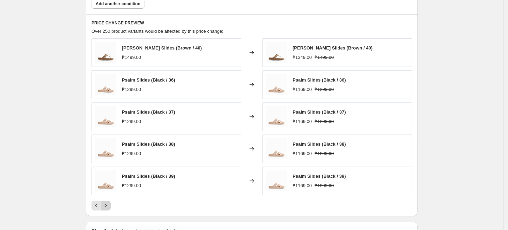
click at [106, 206] on icon "Next" at bounding box center [105, 205] width 7 height 7
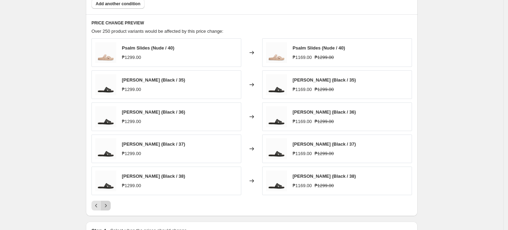
click at [106, 206] on icon "Next" at bounding box center [105, 205] width 7 height 7
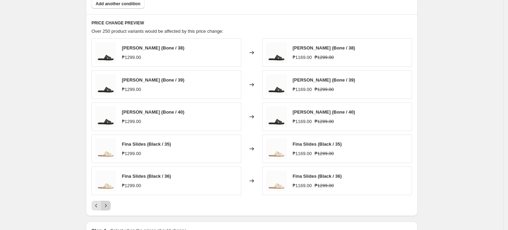
click at [106, 206] on icon "Next" at bounding box center [105, 205] width 7 height 7
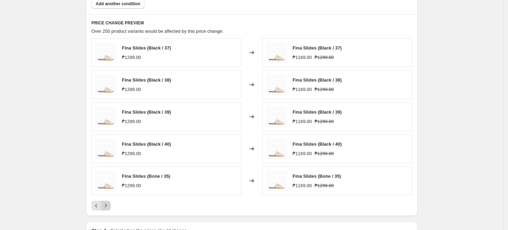
click at [106, 206] on icon "Next" at bounding box center [105, 205] width 7 height 7
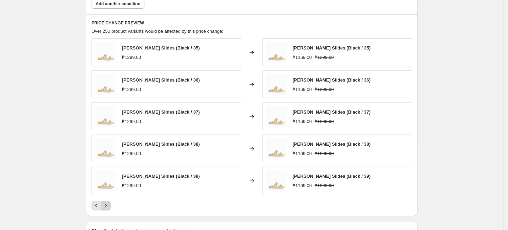
click at [106, 206] on icon "Next" at bounding box center [105, 205] width 7 height 7
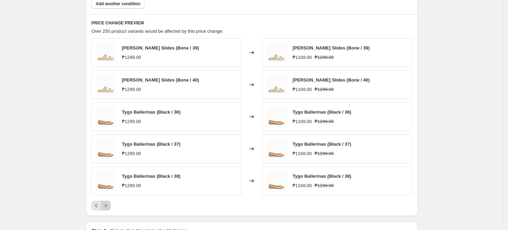
click at [106, 206] on icon "Next" at bounding box center [105, 205] width 7 height 7
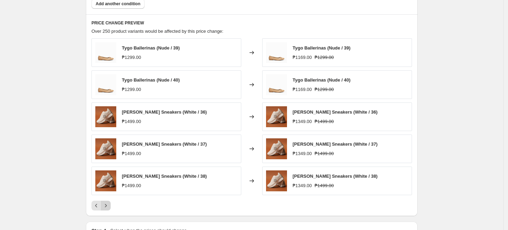
click at [106, 206] on icon "Next" at bounding box center [105, 205] width 7 height 7
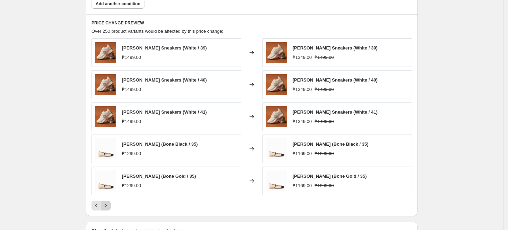
click at [106, 206] on icon "Next" at bounding box center [105, 205] width 7 height 7
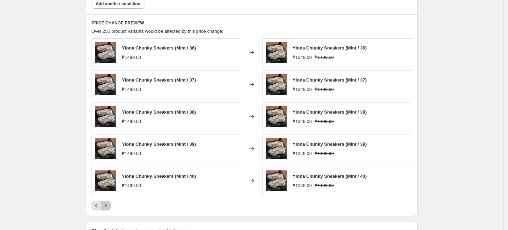
click at [106, 206] on icon "Next" at bounding box center [105, 205] width 7 height 7
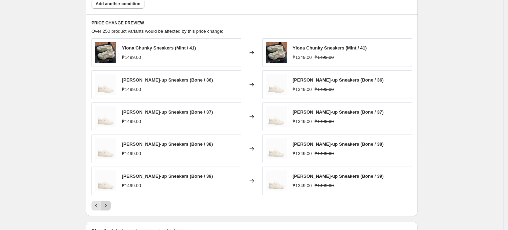
click at [105, 207] on icon "Next" at bounding box center [105, 205] width 7 height 7
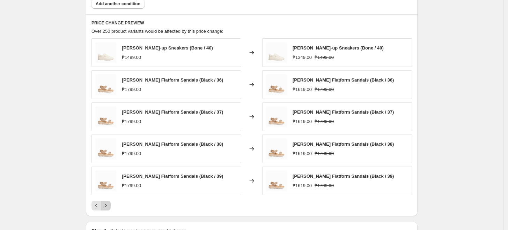
click at [105, 207] on icon "Next" at bounding box center [105, 205] width 7 height 7
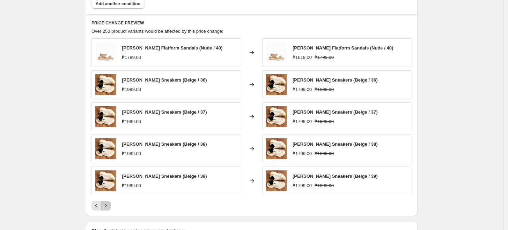
click at [105, 207] on icon "Next" at bounding box center [105, 205] width 7 height 7
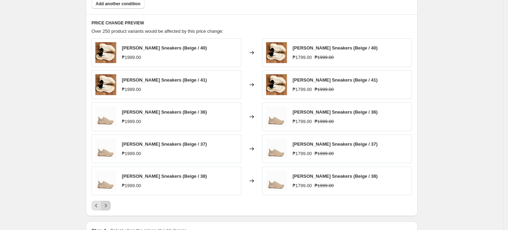
click at [105, 207] on icon "Next" at bounding box center [105, 205] width 7 height 7
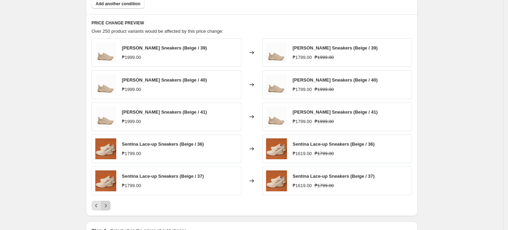
click at [106, 203] on icon "Next" at bounding box center [105, 205] width 7 height 7
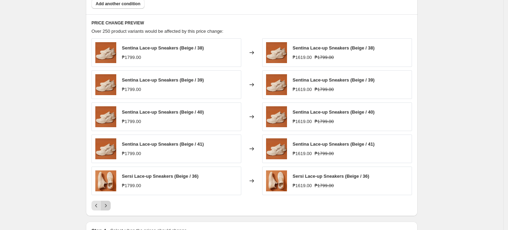
click at [106, 203] on icon "Next" at bounding box center [105, 205] width 7 height 7
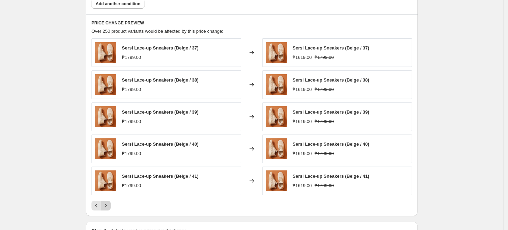
click at [106, 203] on icon "Next" at bounding box center [105, 205] width 7 height 7
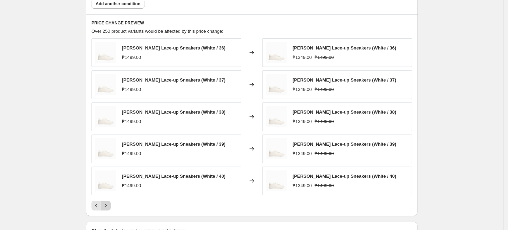
click at [106, 203] on icon "Next" at bounding box center [105, 205] width 7 height 7
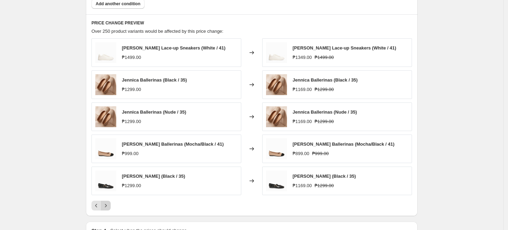
click at [106, 203] on icon "Next" at bounding box center [105, 205] width 7 height 7
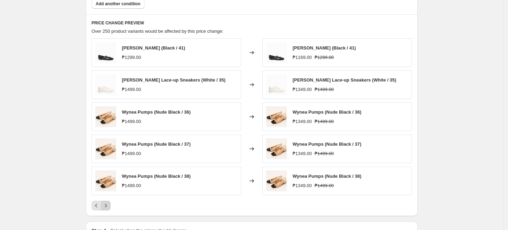
click at [106, 203] on icon "Next" at bounding box center [105, 205] width 7 height 7
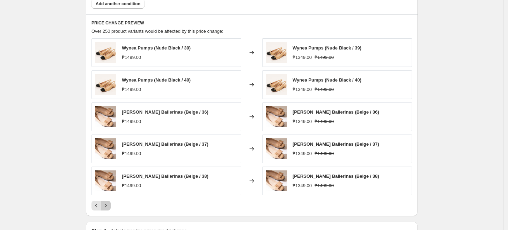
click at [106, 203] on icon "Next" at bounding box center [105, 205] width 7 height 7
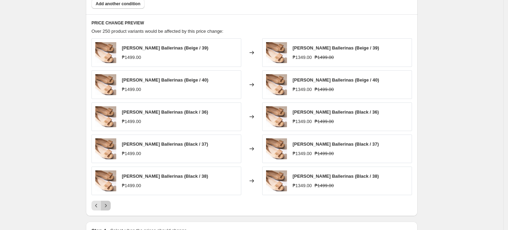
click at [106, 203] on icon "Next" at bounding box center [105, 205] width 7 height 7
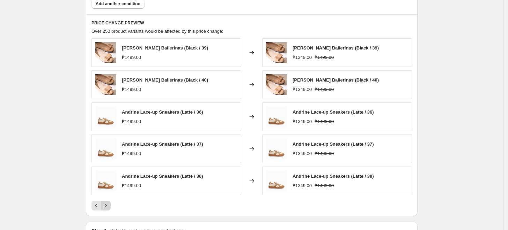
click at [106, 203] on icon "Next" at bounding box center [105, 205] width 7 height 7
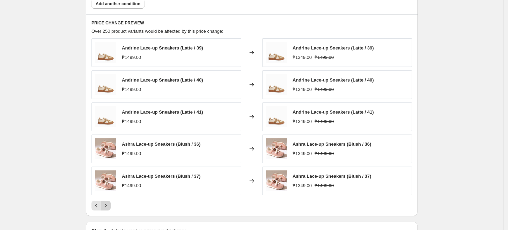
click at [106, 203] on icon "Next" at bounding box center [105, 205] width 7 height 7
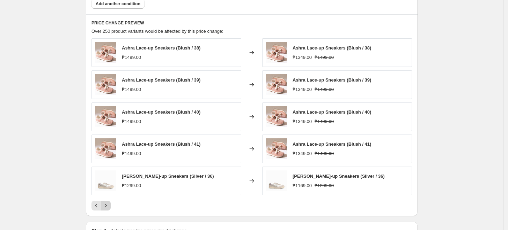
click at [106, 203] on icon "Next" at bounding box center [105, 205] width 7 height 7
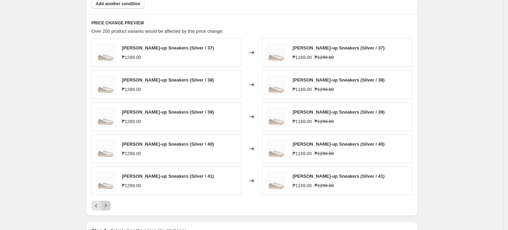
click at [106, 203] on icon "Next" at bounding box center [105, 205] width 7 height 7
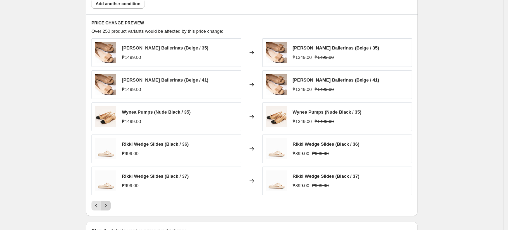
click at [106, 203] on icon "Next" at bounding box center [105, 205] width 7 height 7
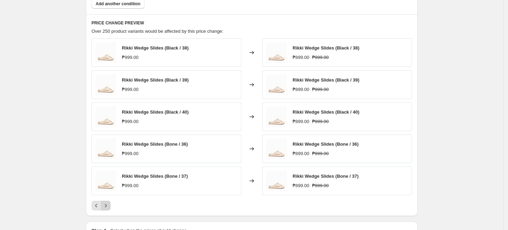
click at [106, 203] on icon "Next" at bounding box center [105, 205] width 7 height 7
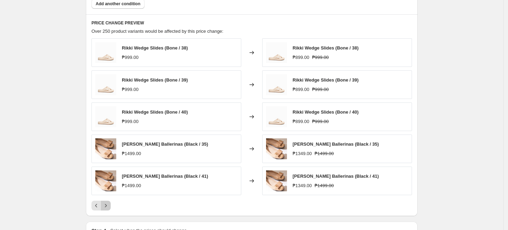
click at [106, 203] on icon "Next" at bounding box center [105, 205] width 7 height 7
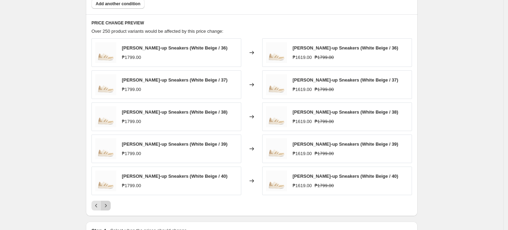
click at [106, 203] on icon "Next" at bounding box center [105, 205] width 7 height 7
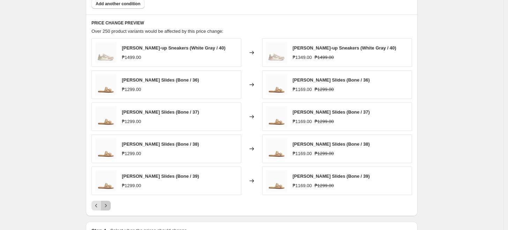
click at [111, 202] on button "Next" at bounding box center [106, 206] width 10 height 10
click at [109, 198] on div "[PERSON_NAME] Slides (Bone / 40) ₱1299.00 Changed to [PERSON_NAME] Slides (Bone…" at bounding box center [251, 124] width 320 height 172
click at [108, 202] on button "Next" at bounding box center [106, 206] width 10 height 10
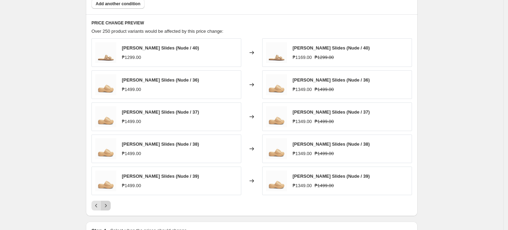
click at [108, 202] on button "Next" at bounding box center [106, 206] width 10 height 10
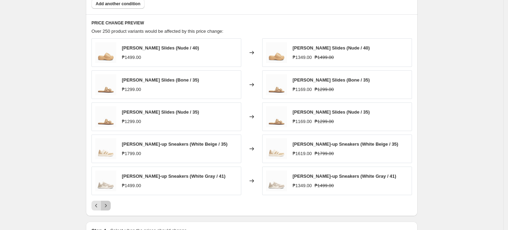
click at [108, 202] on button "Next" at bounding box center [106, 206] width 10 height 10
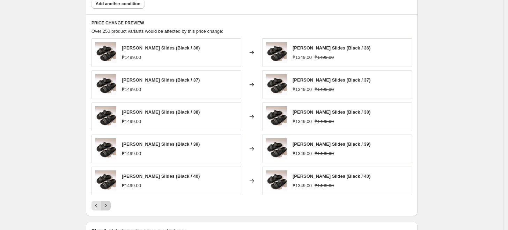
click at [108, 202] on button "Next" at bounding box center [106, 206] width 10 height 10
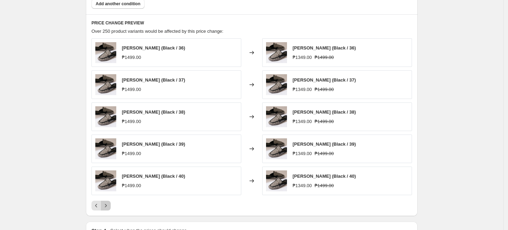
click at [108, 202] on button "Next" at bounding box center [106, 206] width 10 height 10
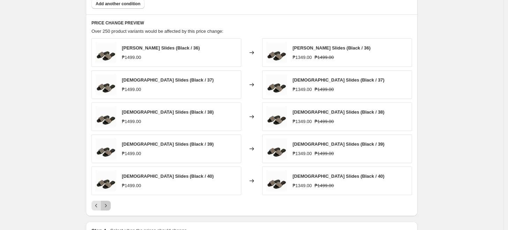
click at [108, 202] on button "Next" at bounding box center [106, 206] width 10 height 10
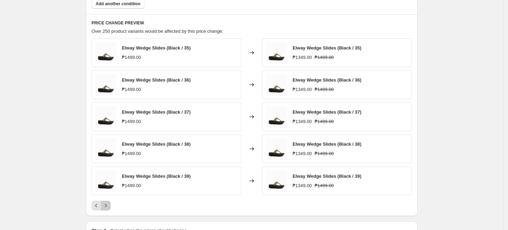
click at [108, 202] on button "Next" at bounding box center [106, 206] width 10 height 10
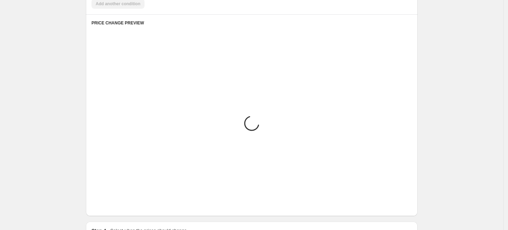
scroll to position [502, 0]
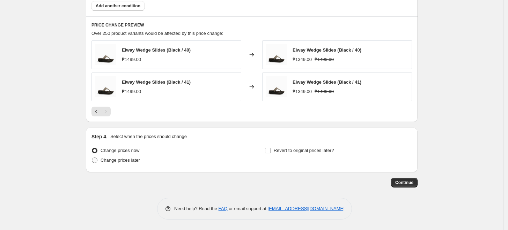
click at [124, 158] on span "Change prices later" at bounding box center [120, 160] width 39 height 5
click at [92, 158] on input "Change prices later" at bounding box center [92, 158] width 0 height 0
radio input "true"
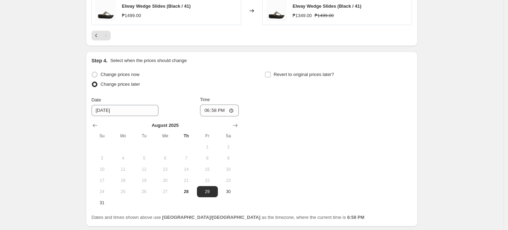
scroll to position [579, 0]
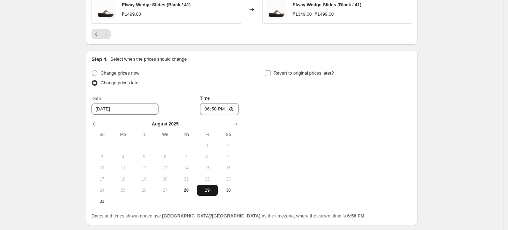
click at [207, 189] on span "29" at bounding box center [207, 191] width 15 height 6
click at [215, 107] on input "18:58" at bounding box center [219, 109] width 39 height 12
click at [208, 111] on input "18:58" at bounding box center [219, 109] width 39 height 12
type input "00:00"
click at [299, 95] on div "Change prices now Change prices later Date [DATE] Time 00:00 [DATE] Su Mo Tu We…" at bounding box center [251, 137] width 320 height 139
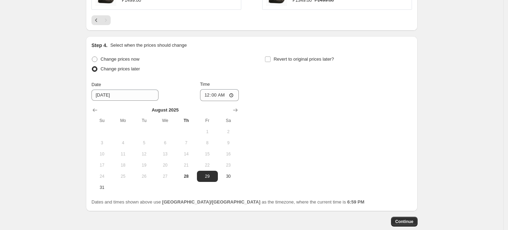
scroll to position [632, 0]
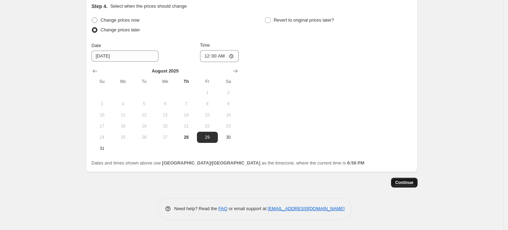
click at [379, 181] on span "Continue" at bounding box center [404, 183] width 18 height 6
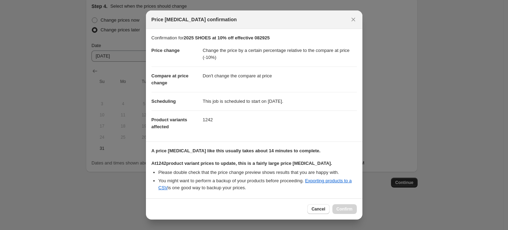
scroll to position [100, 0]
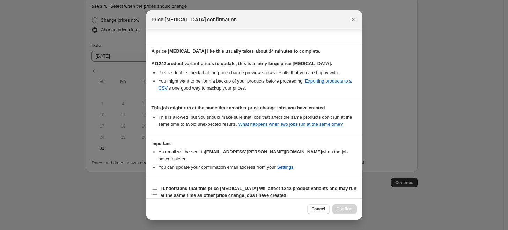
click at [156, 189] on input "I understand that this price [MEDICAL_DATA] will affect 1242 product variants a…" at bounding box center [155, 192] width 6 height 6
checkbox input "true"
click at [350, 208] on span "Confirm" at bounding box center [344, 210] width 16 height 6
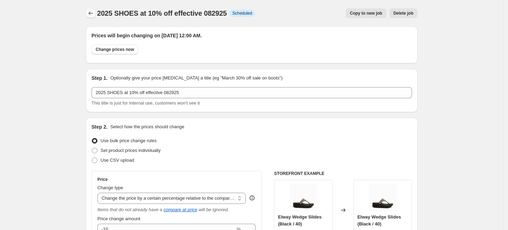
click at [91, 11] on icon "Price change jobs" at bounding box center [90, 13] width 7 height 7
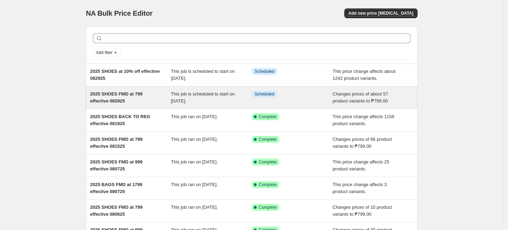
click at [128, 102] on div "2025 SHOES FMD at 799 effective 082925" at bounding box center [130, 98] width 81 height 14
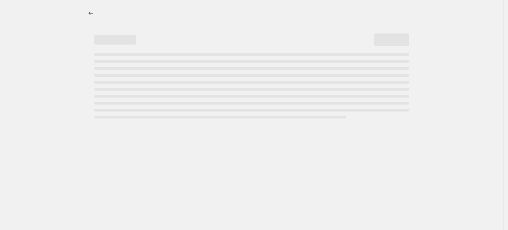
select select "no_change"
select select "tag"
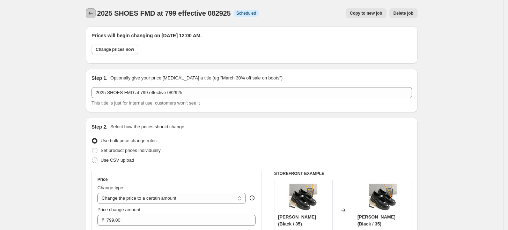
click at [90, 15] on icon "Price change jobs" at bounding box center [90, 13] width 7 height 7
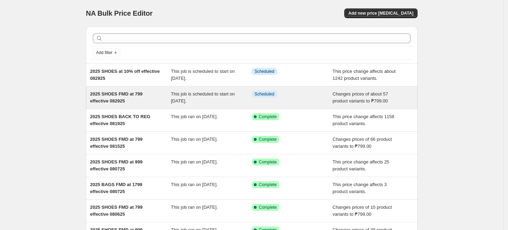
click at [99, 99] on span "2025 SHOES FMD at 799 effective 082925" at bounding box center [116, 97] width 52 height 12
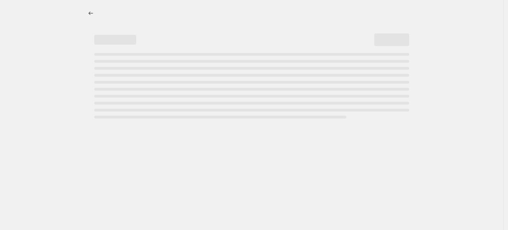
select select "no_change"
select select "tag"
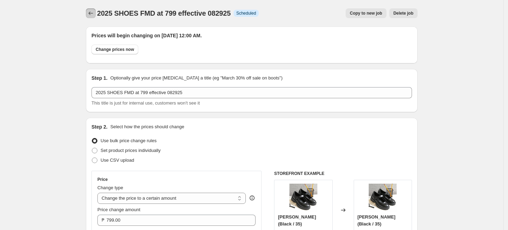
click at [93, 10] on icon "Price change jobs" at bounding box center [90, 13] width 7 height 7
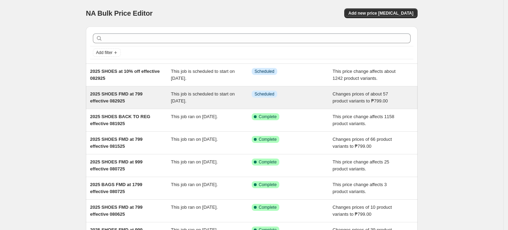
click at [107, 97] on span "2025 SHOES FMD at 799 effective 082925" at bounding box center [116, 97] width 52 height 12
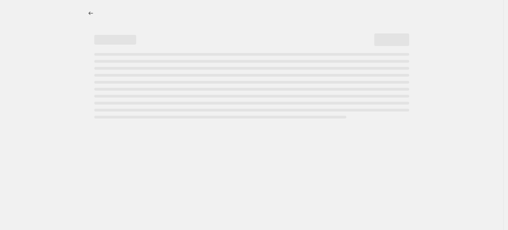
select select "no_change"
select select "tag"
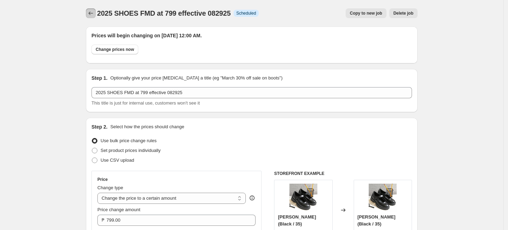
click at [89, 13] on icon "Price change jobs" at bounding box center [90, 13] width 7 height 7
